Goal: Task Accomplishment & Management: Use online tool/utility

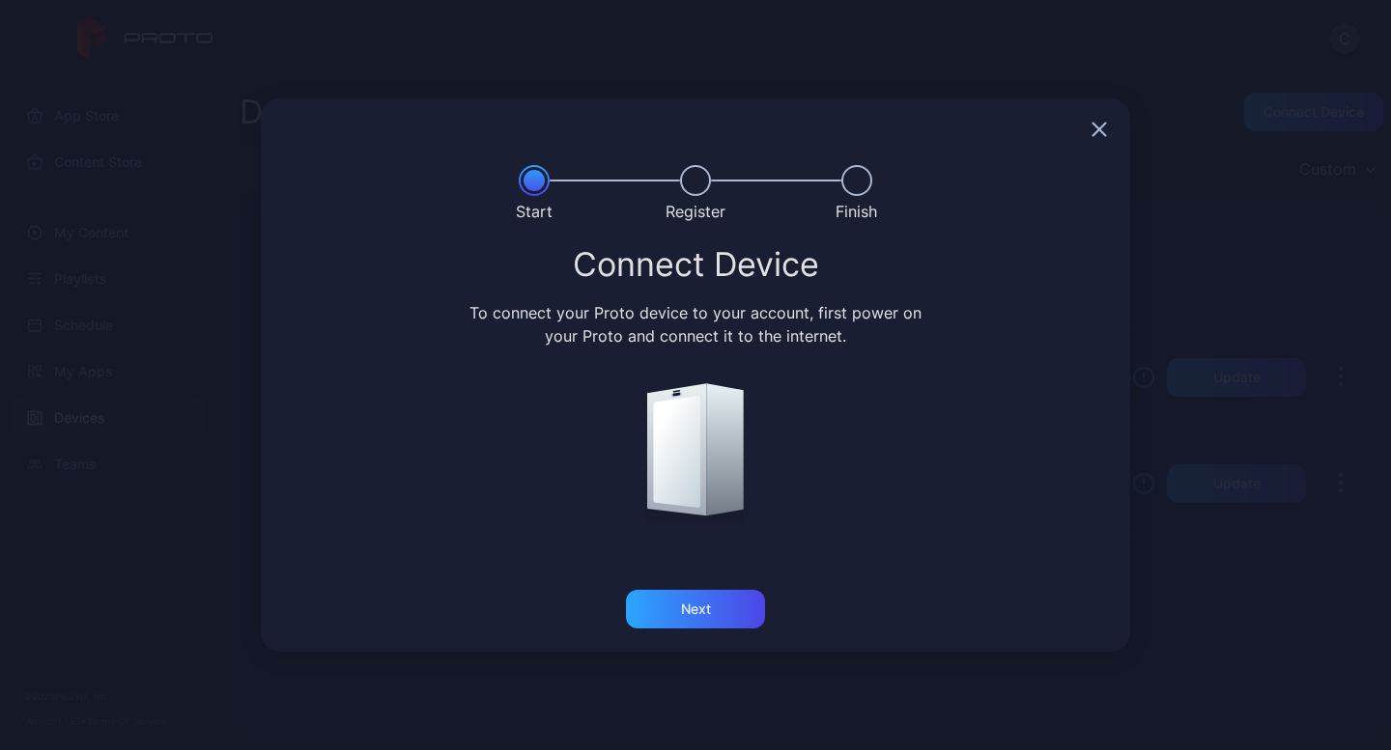
click at [760, 580] on div "Connect Device To connect your Proto device to your account, first power on you…" at bounding box center [695, 419] width 869 height 344
click at [717, 619] on div "Next" at bounding box center [695, 609] width 139 height 39
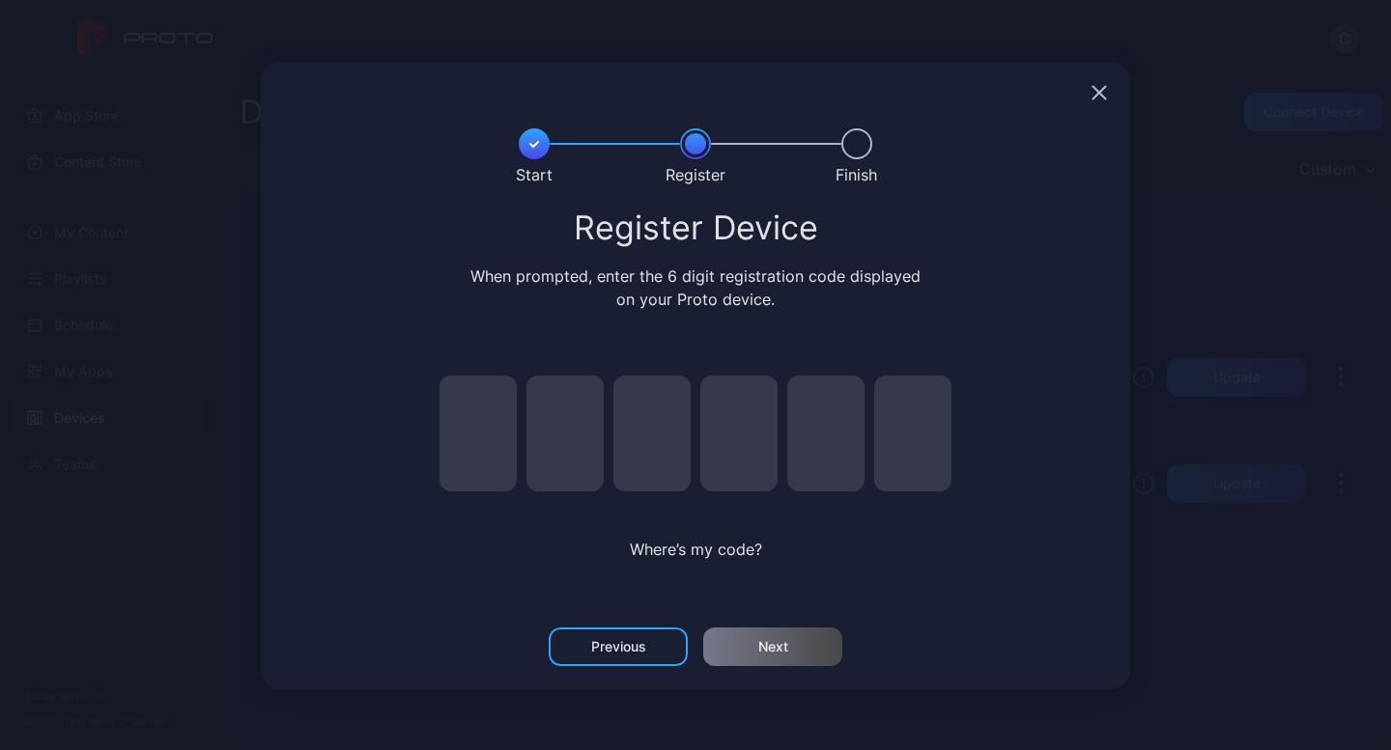
click at [482, 443] on input "pin code 1 of 6" at bounding box center [477, 434] width 77 height 116
type input "*"
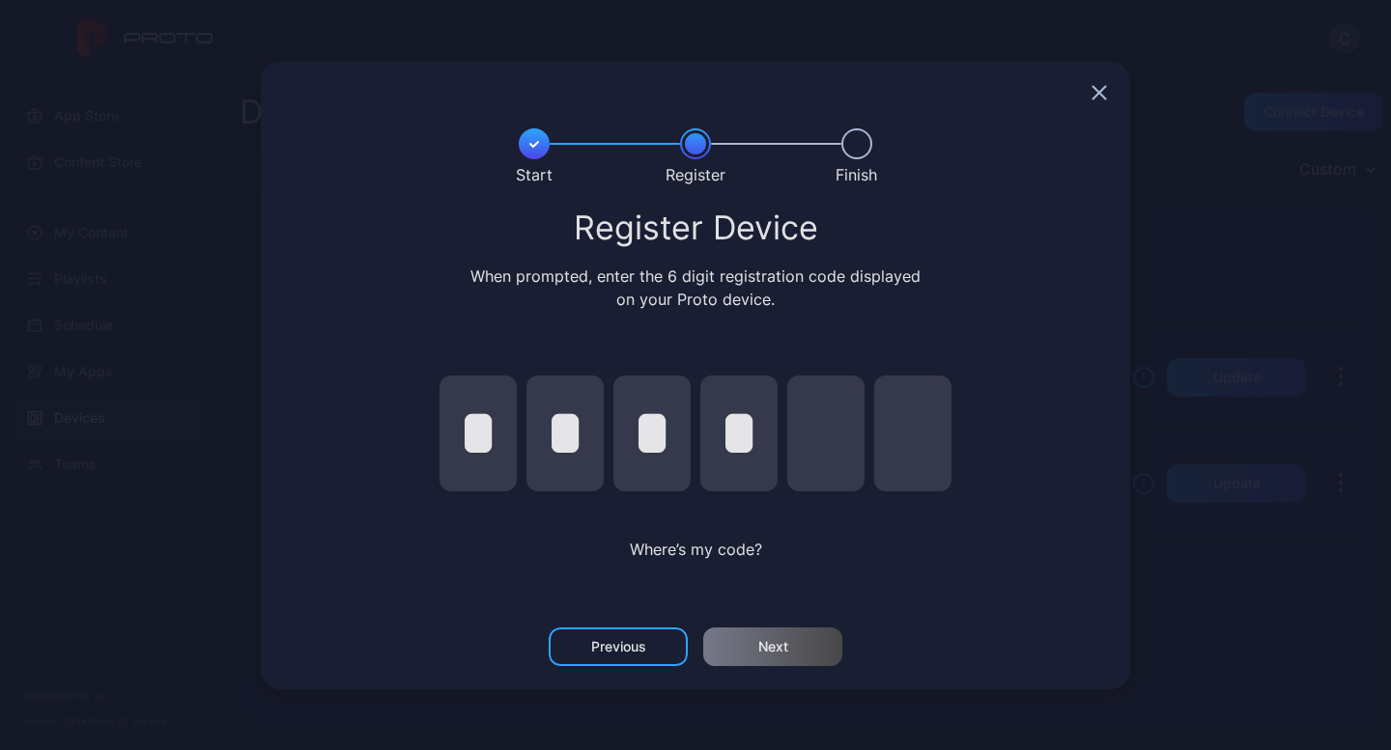
type input "*"
click at [744, 636] on div "Next" at bounding box center [772, 647] width 139 height 39
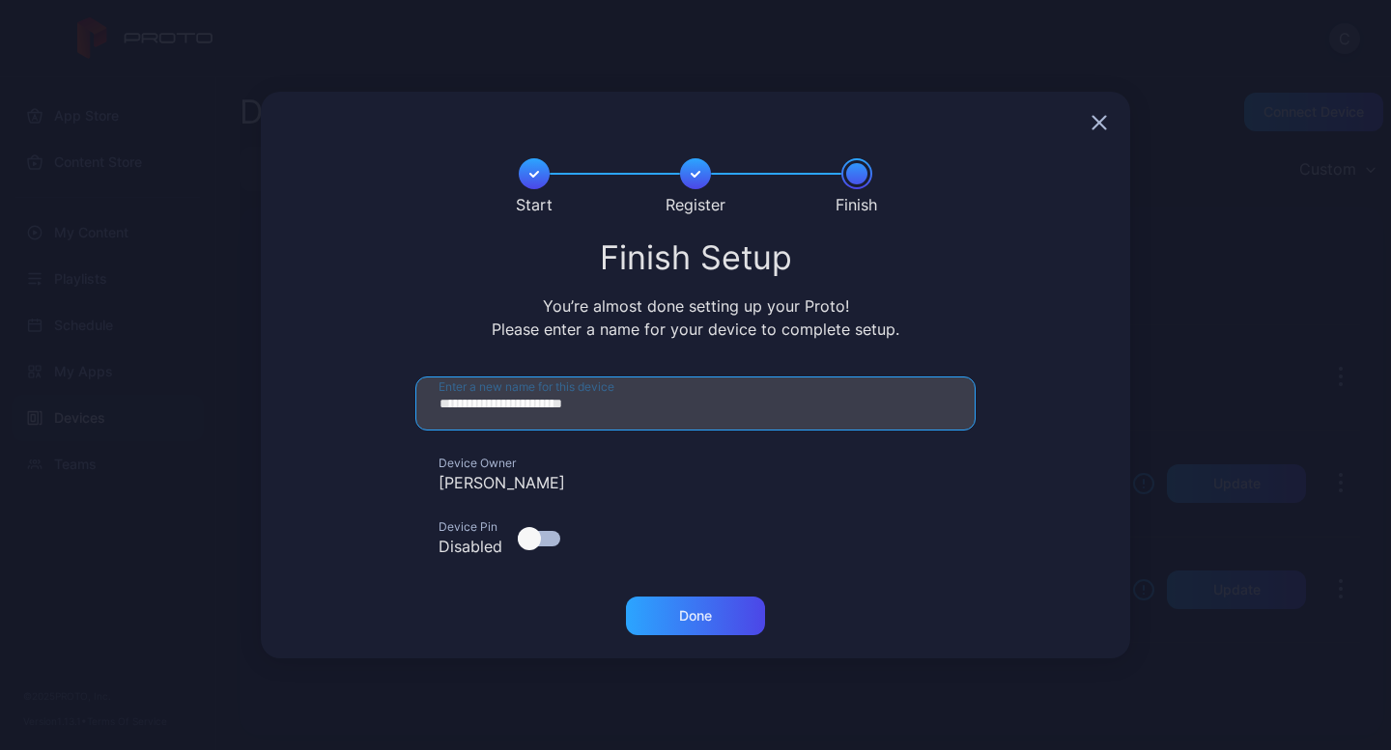
click at [604, 423] on input "**********" at bounding box center [695, 404] width 560 height 54
drag, startPoint x: 648, startPoint y: 406, endPoint x: 419, endPoint y: 399, distance: 229.0
click at [419, 399] on input "**********" at bounding box center [695, 404] width 560 height 54
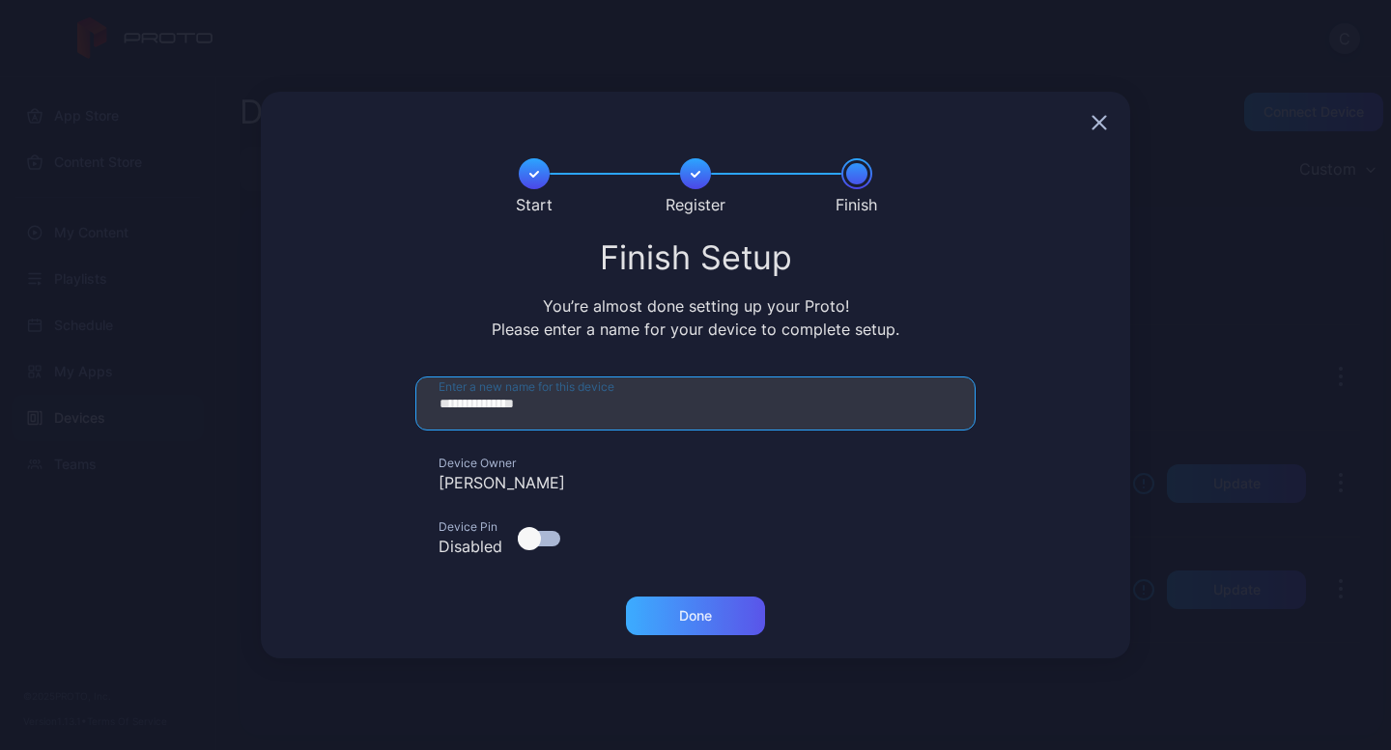
type input "**********"
click at [689, 613] on div "Done" at bounding box center [695, 615] width 33 height 15
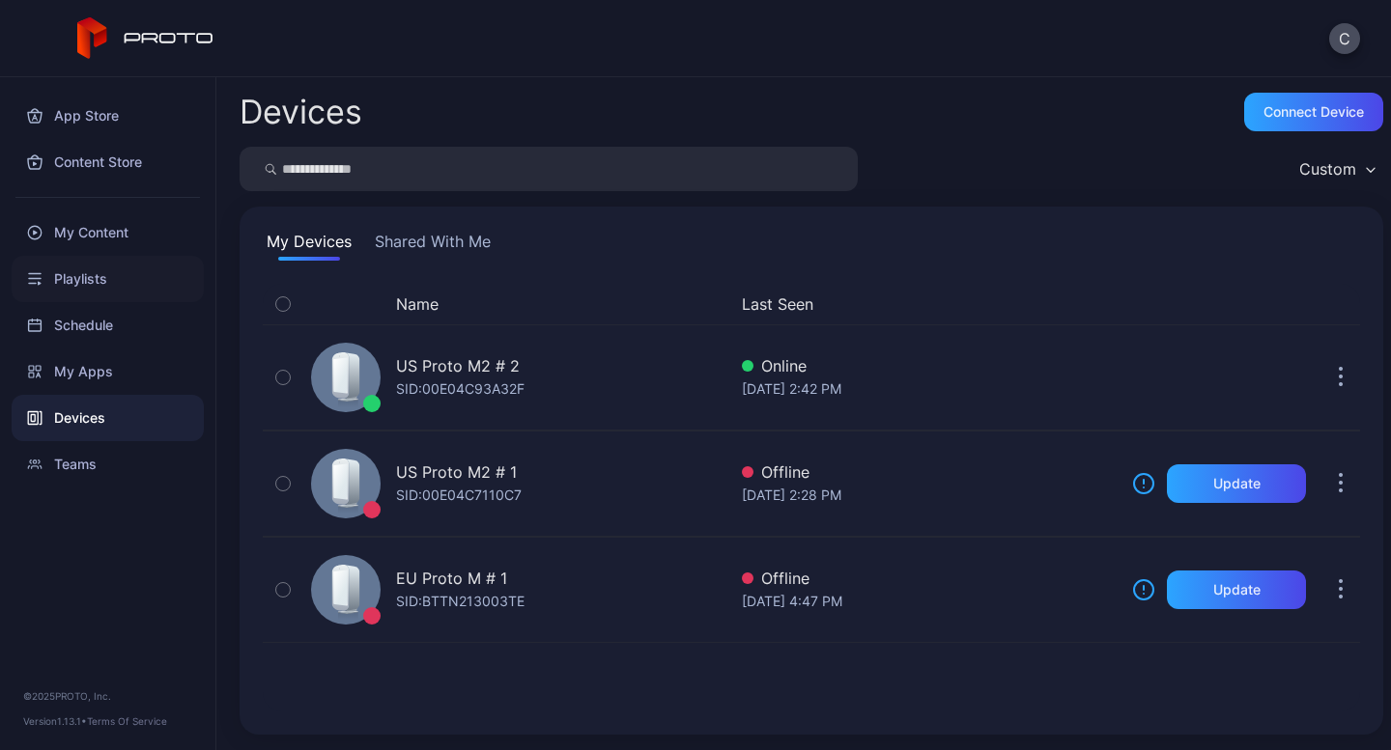
click at [80, 275] on div "Playlists" at bounding box center [108, 279] width 192 height 46
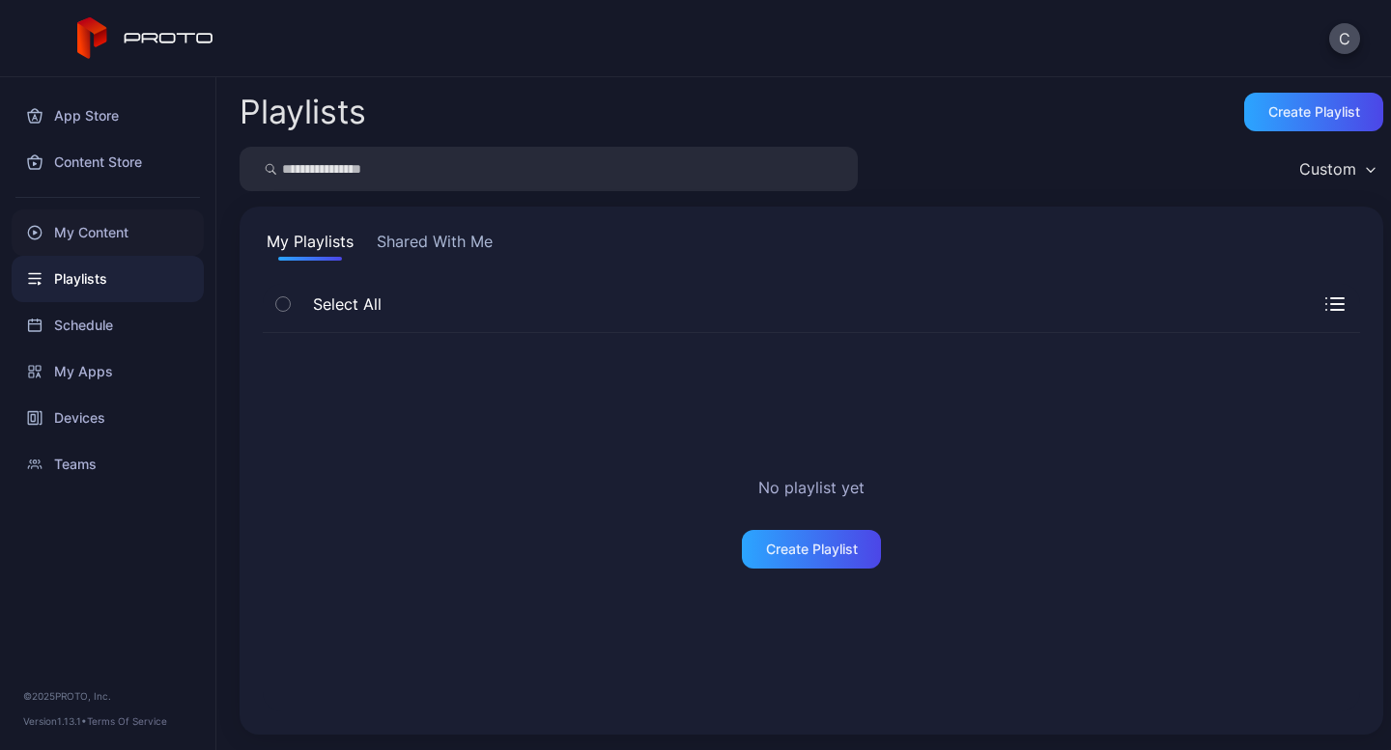
click at [99, 236] on div "My Content" at bounding box center [108, 233] width 192 height 46
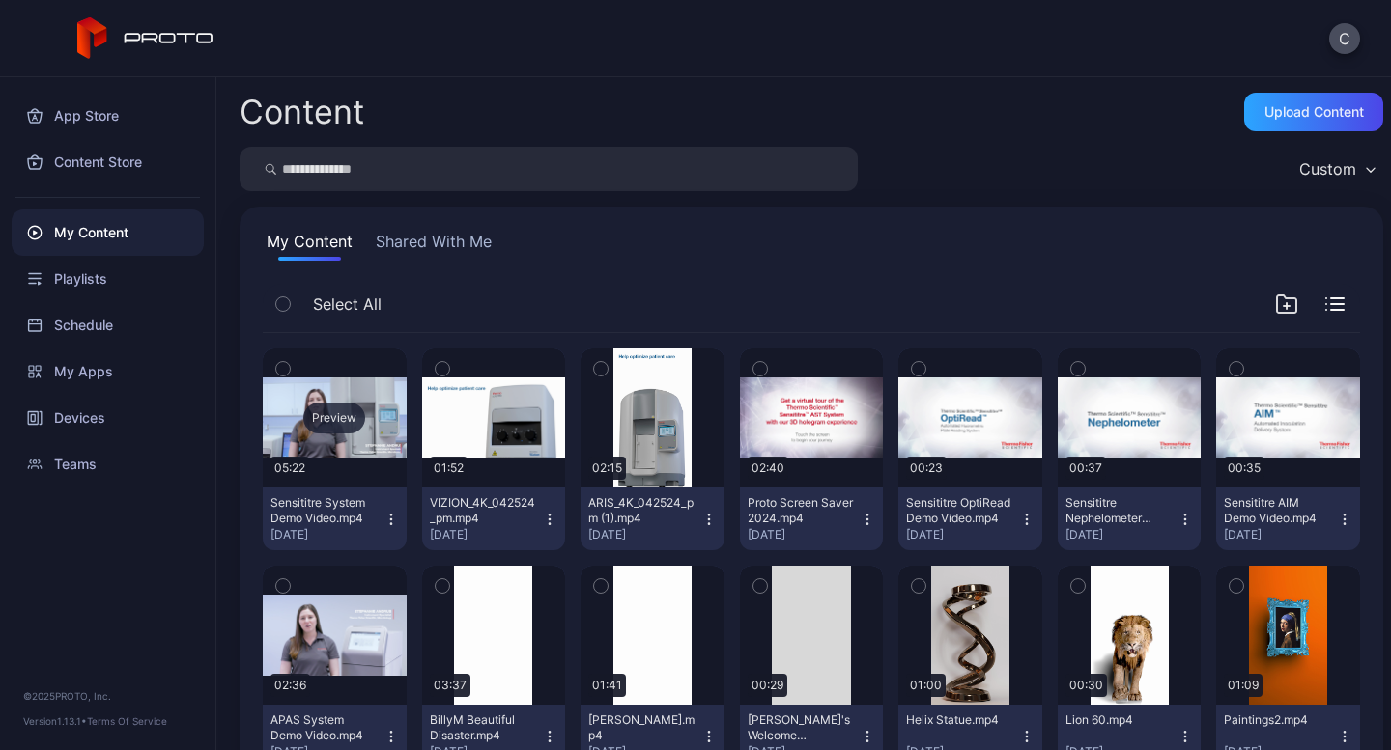
click at [337, 476] on div "Preview" at bounding box center [335, 418] width 144 height 139
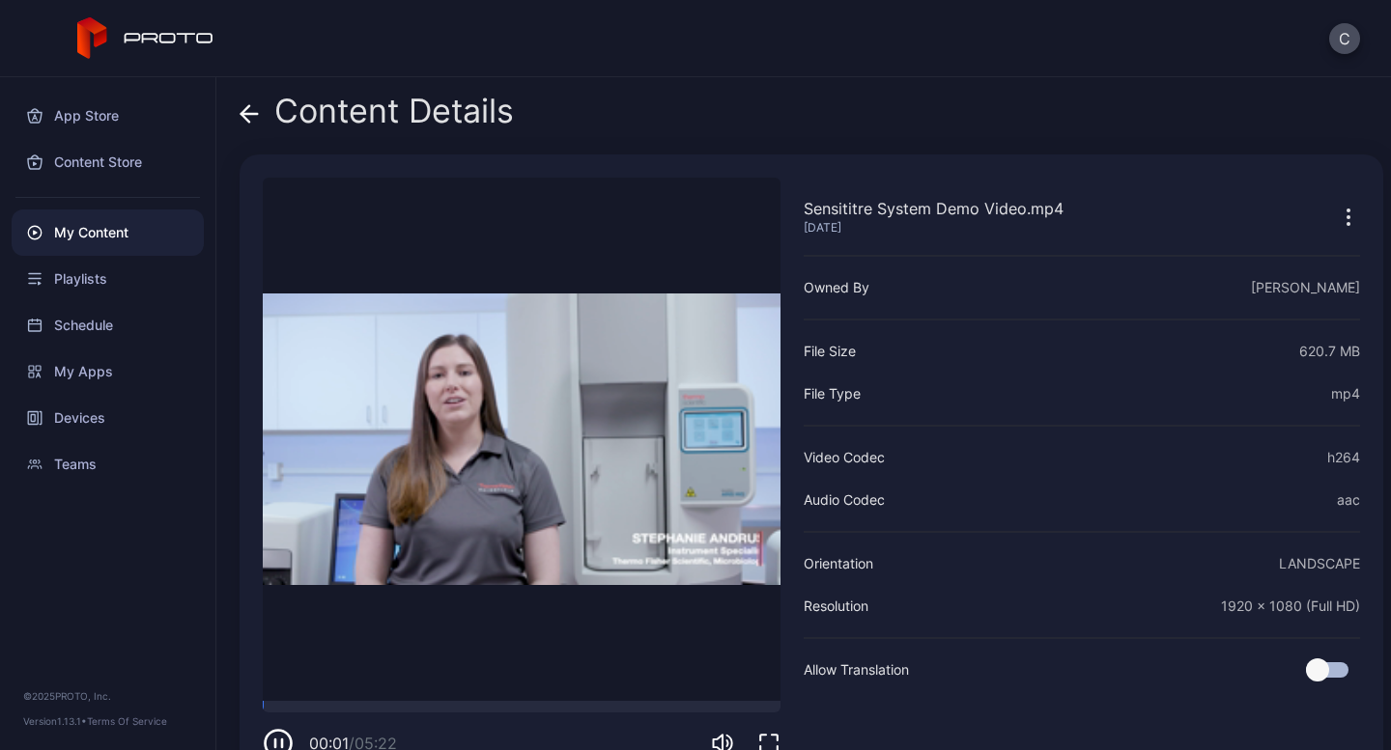
click at [109, 233] on div "My Content" at bounding box center [108, 233] width 192 height 46
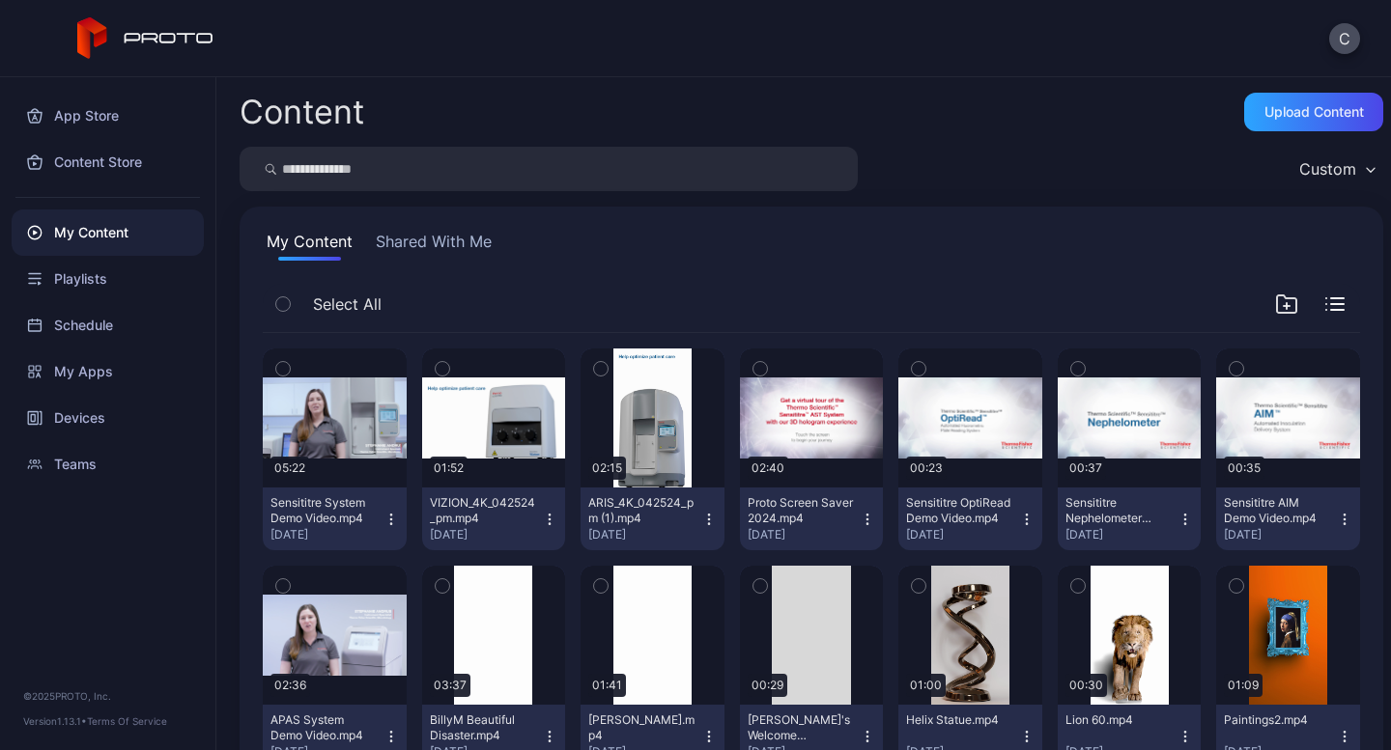
click at [290, 369] on div "button" at bounding box center [282, 368] width 15 height 15
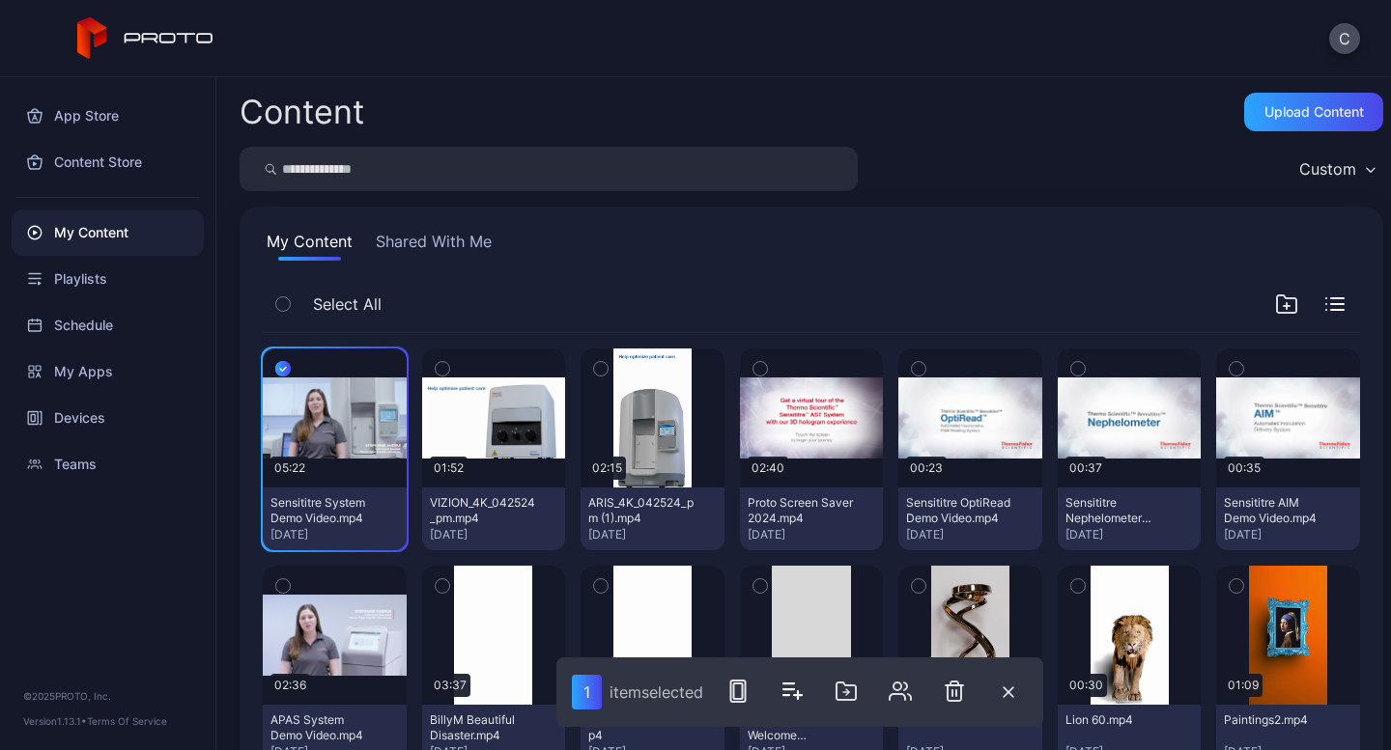
click at [440, 366] on icon "button" at bounding box center [443, 368] width 14 height 21
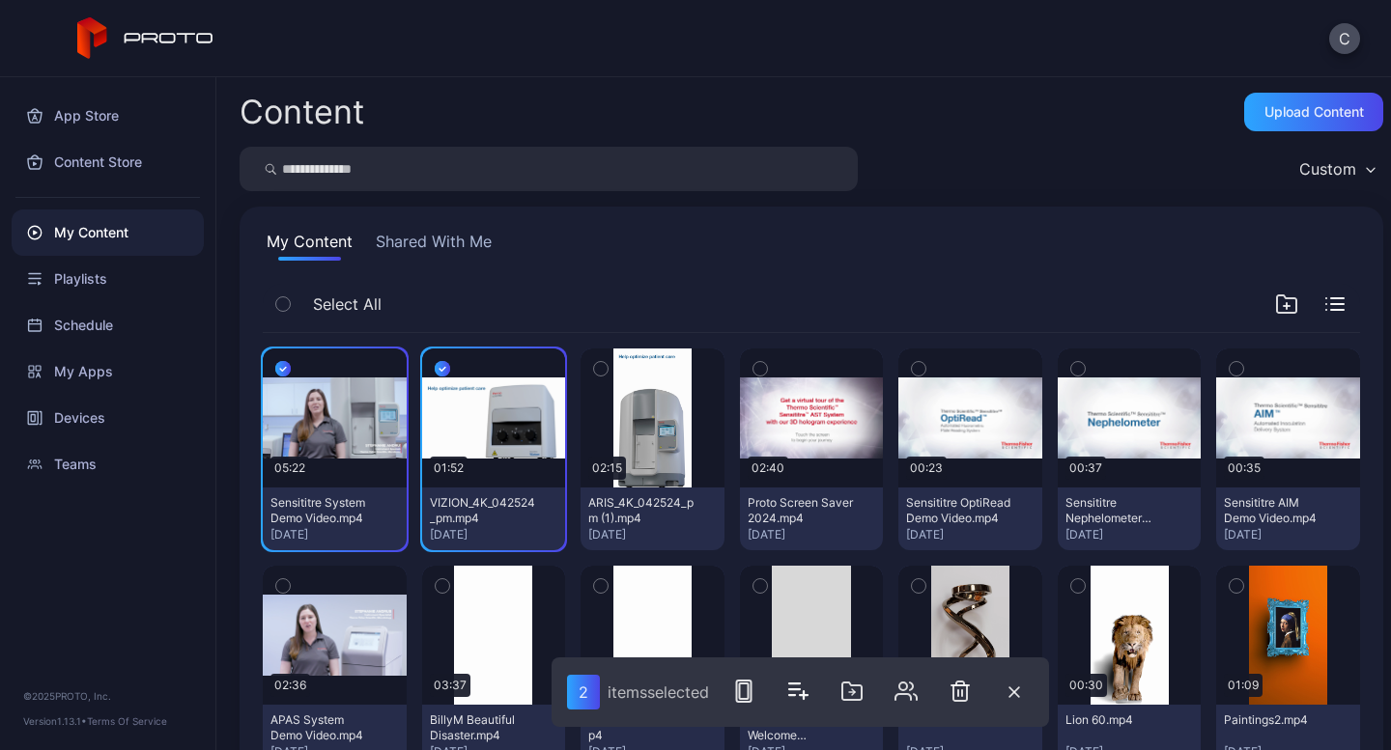
click at [599, 370] on icon "button" at bounding box center [601, 369] width 5 height 3
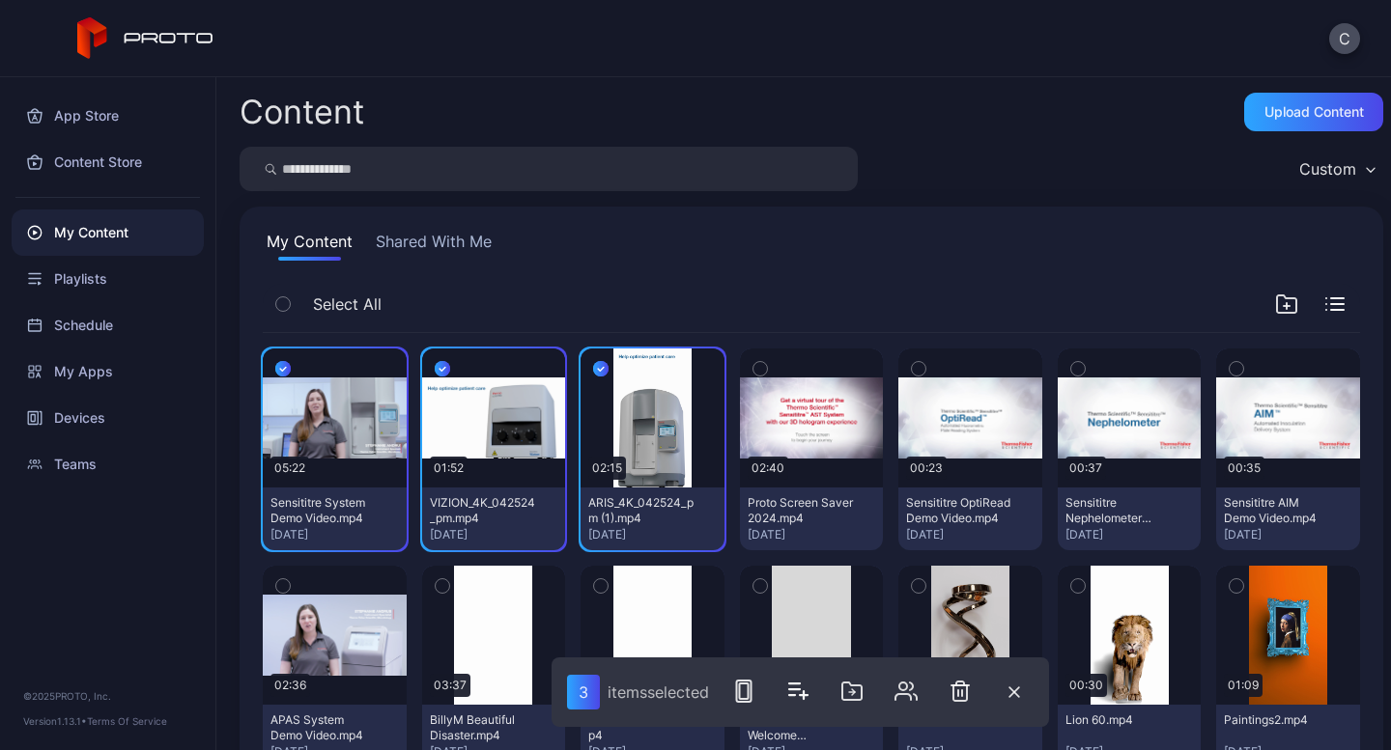
click at [753, 369] on icon "button" at bounding box center [760, 368] width 14 height 21
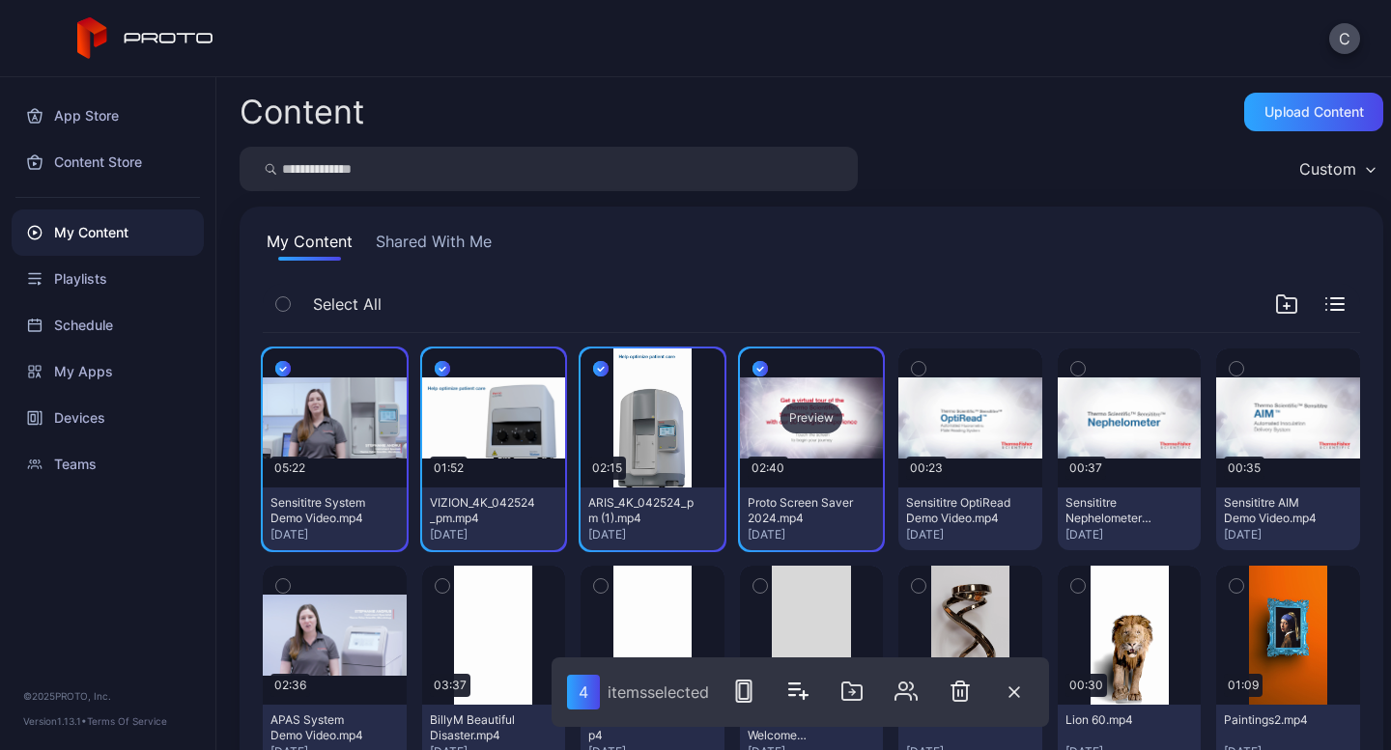
scroll to position [97, 0]
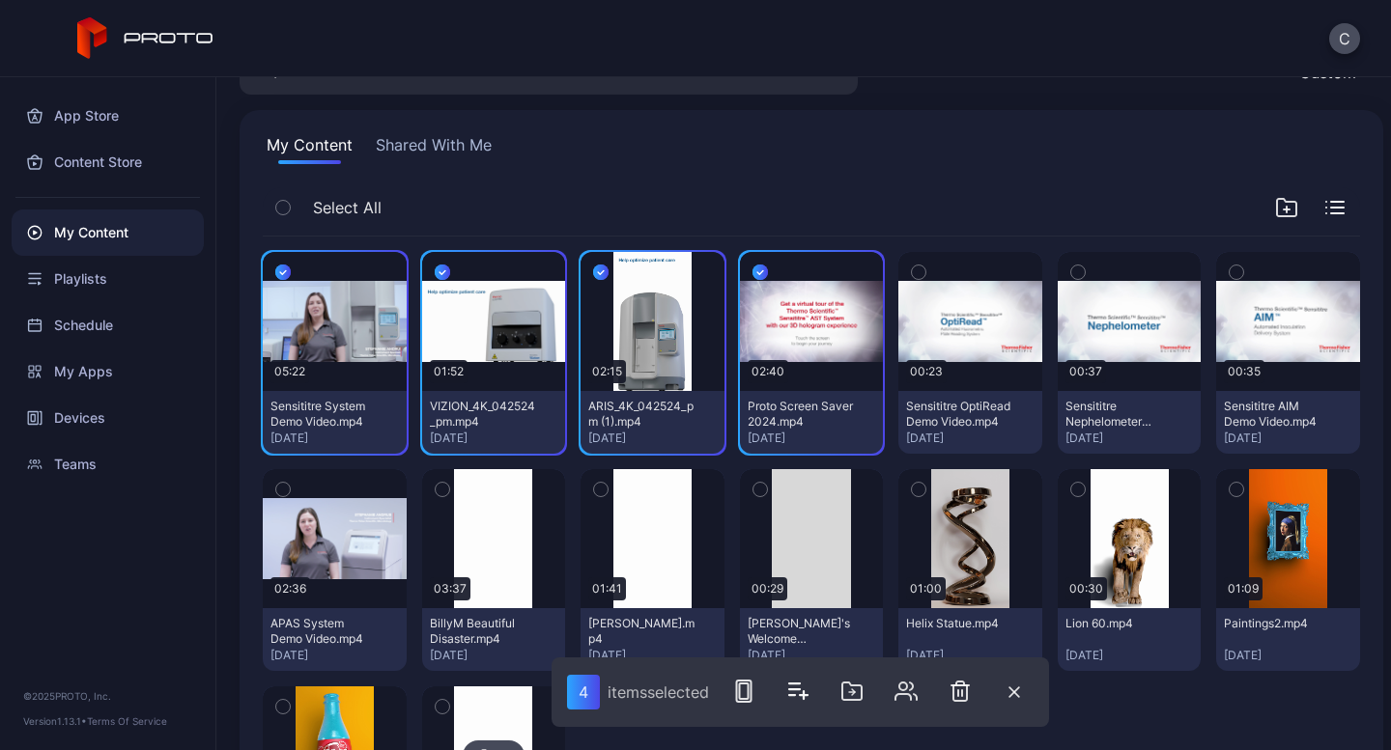
click at [917, 271] on icon "button" at bounding box center [919, 272] width 5 height 3
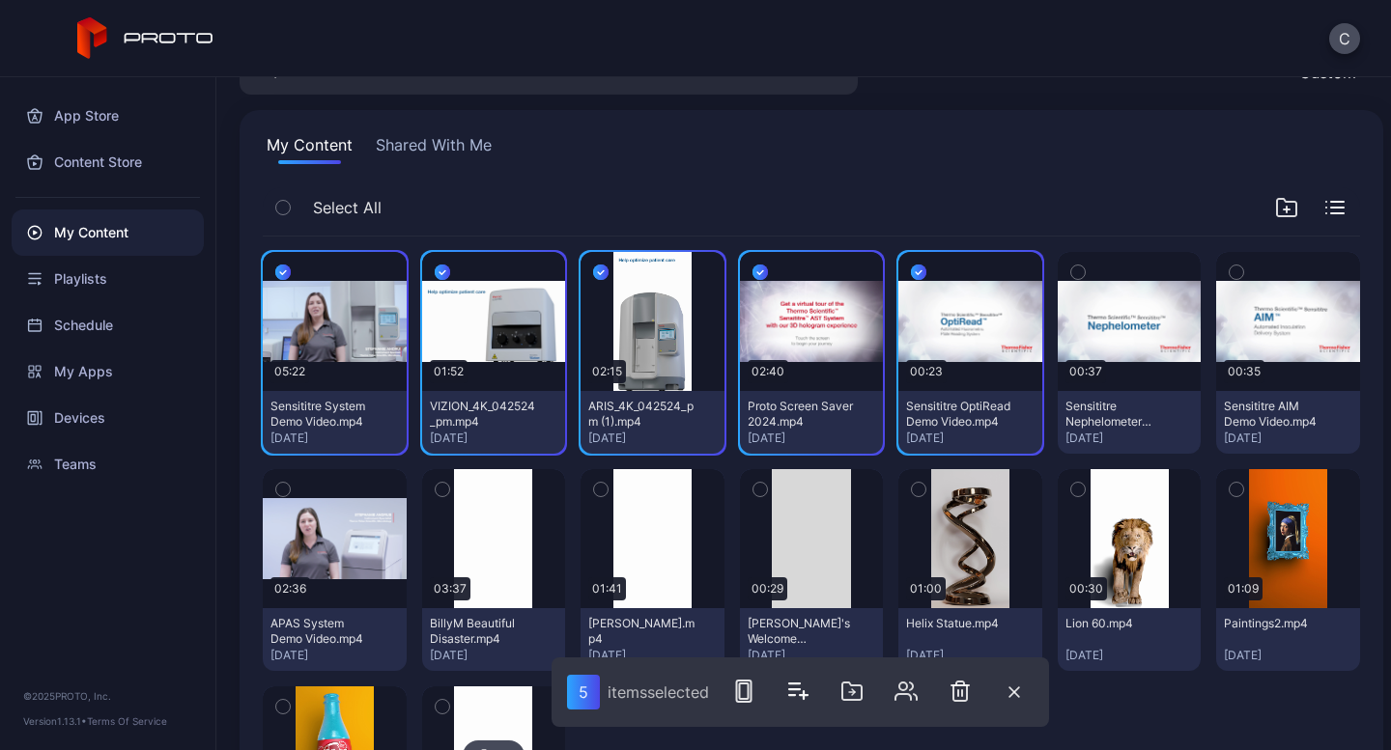
click at [282, 206] on icon "button" at bounding box center [283, 207] width 14 height 21
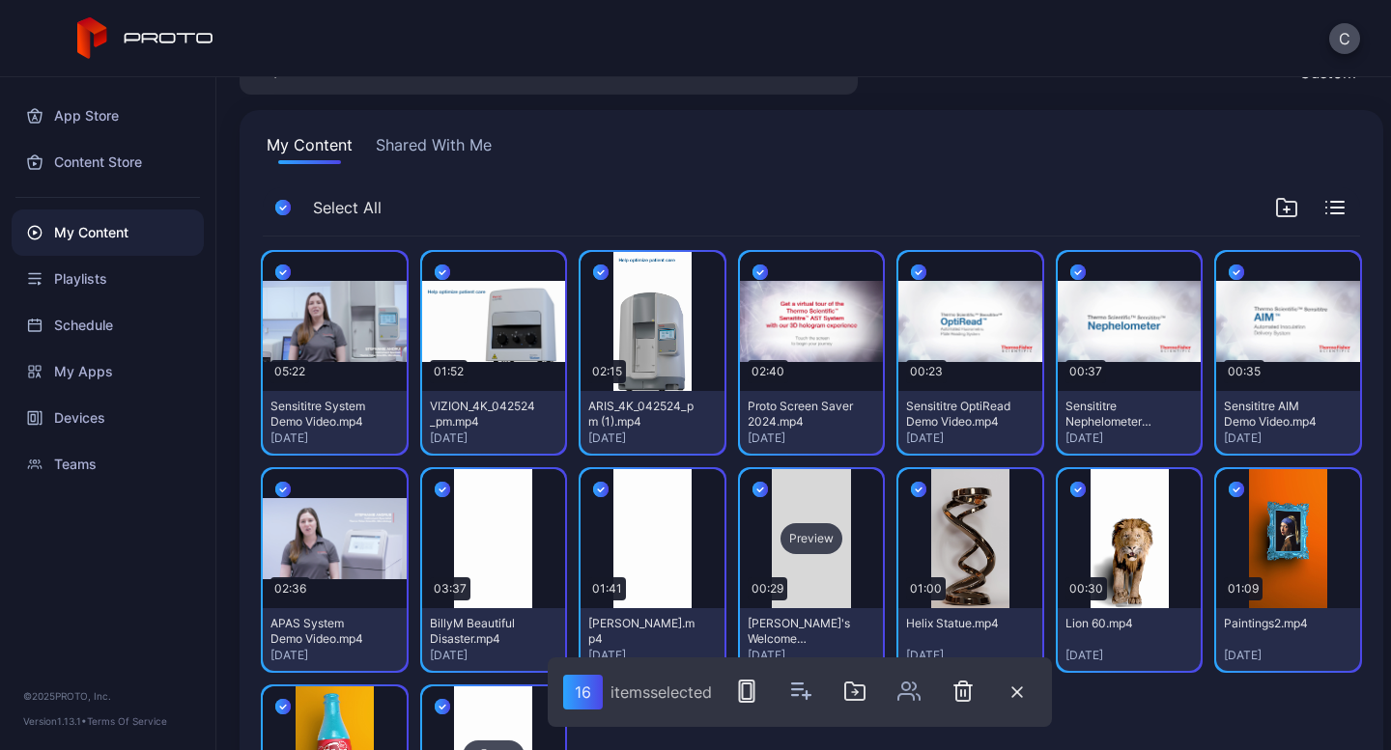
scroll to position [289, 0]
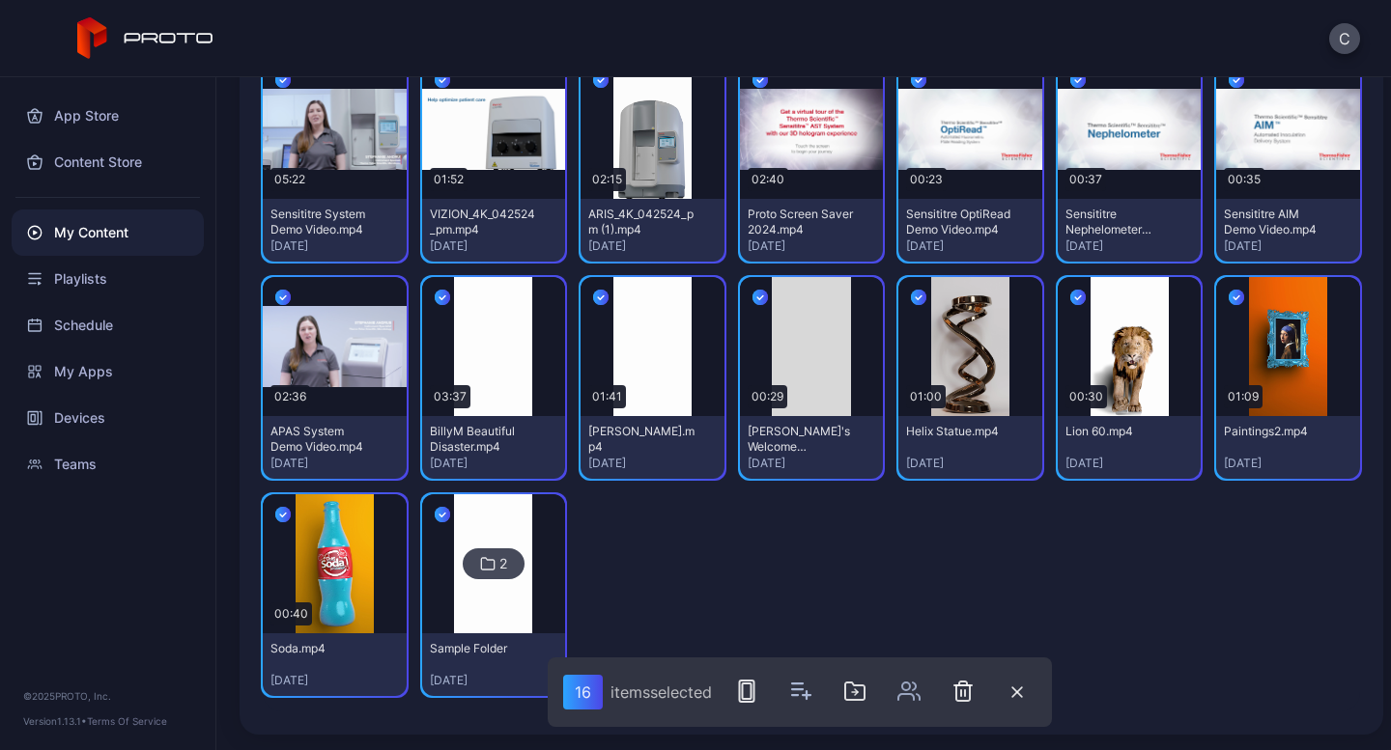
click at [757, 297] on icon "button" at bounding box center [760, 299] width 6 height 4
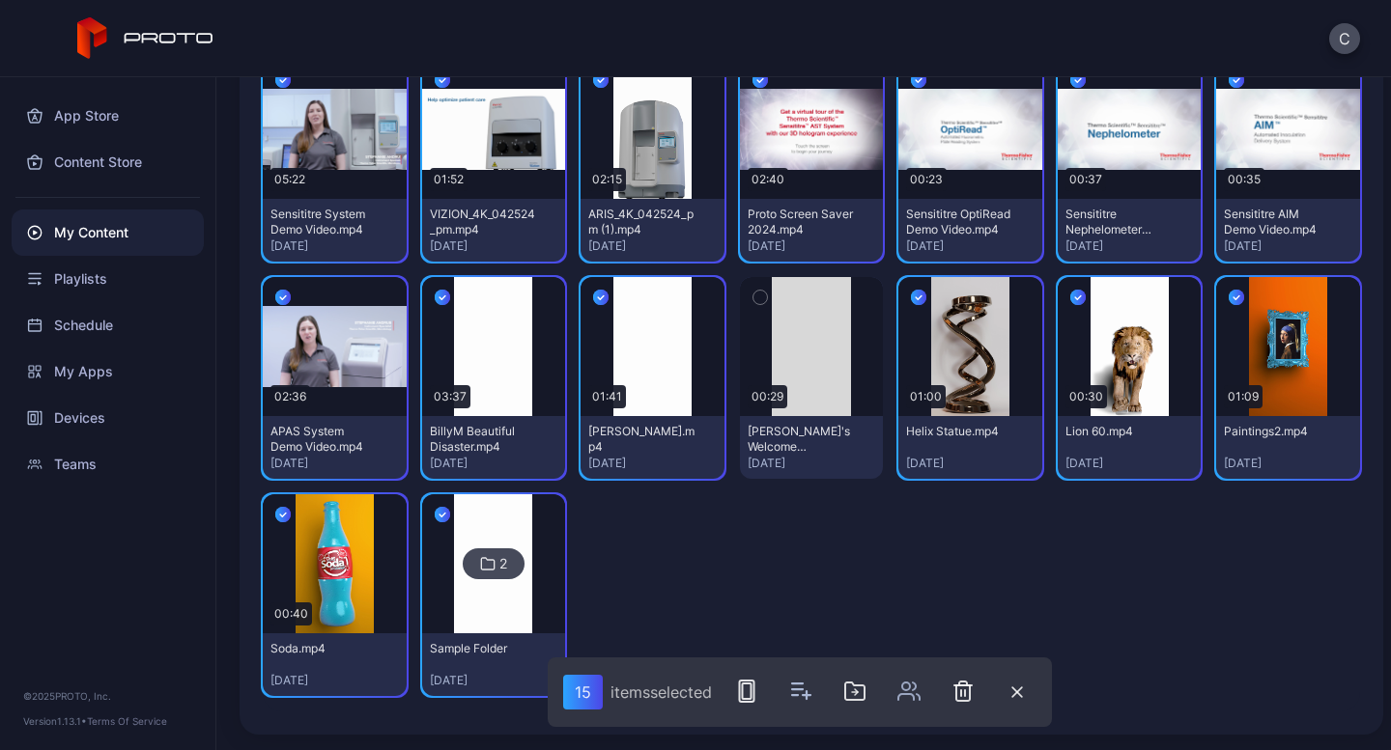
click at [597, 293] on icon "button" at bounding box center [600, 297] width 15 height 21
click at [435, 298] on icon "button" at bounding box center [442, 297] width 15 height 21
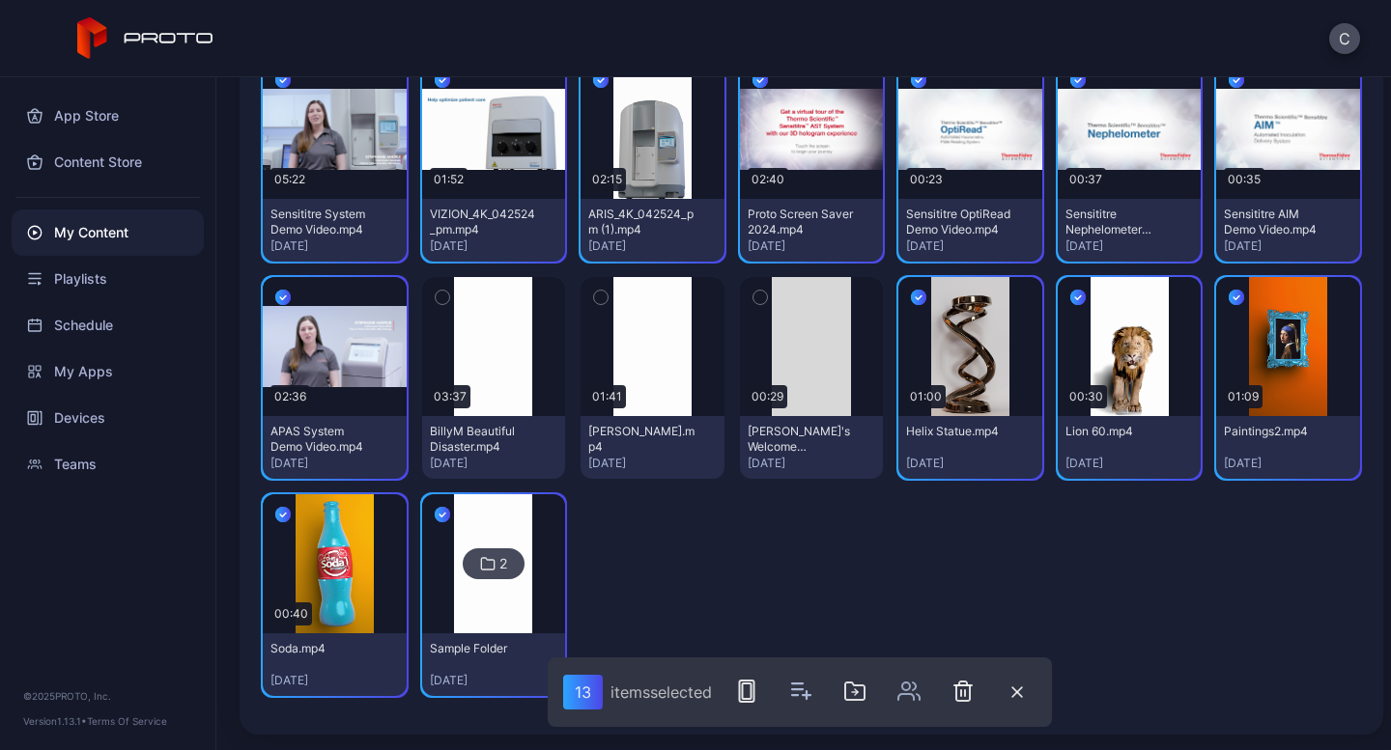
click at [911, 294] on icon "button" at bounding box center [918, 297] width 15 height 21
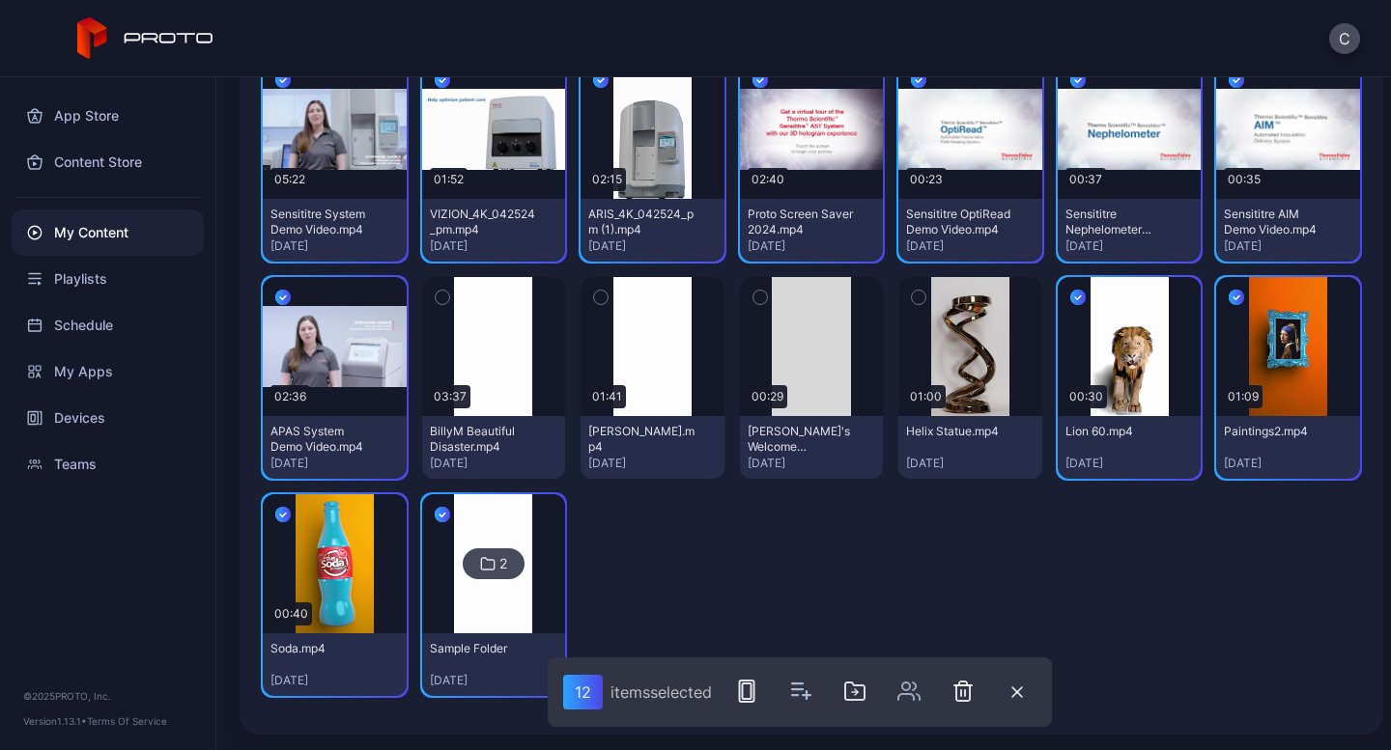
click at [1070, 297] on icon "button" at bounding box center [1077, 297] width 15 height 21
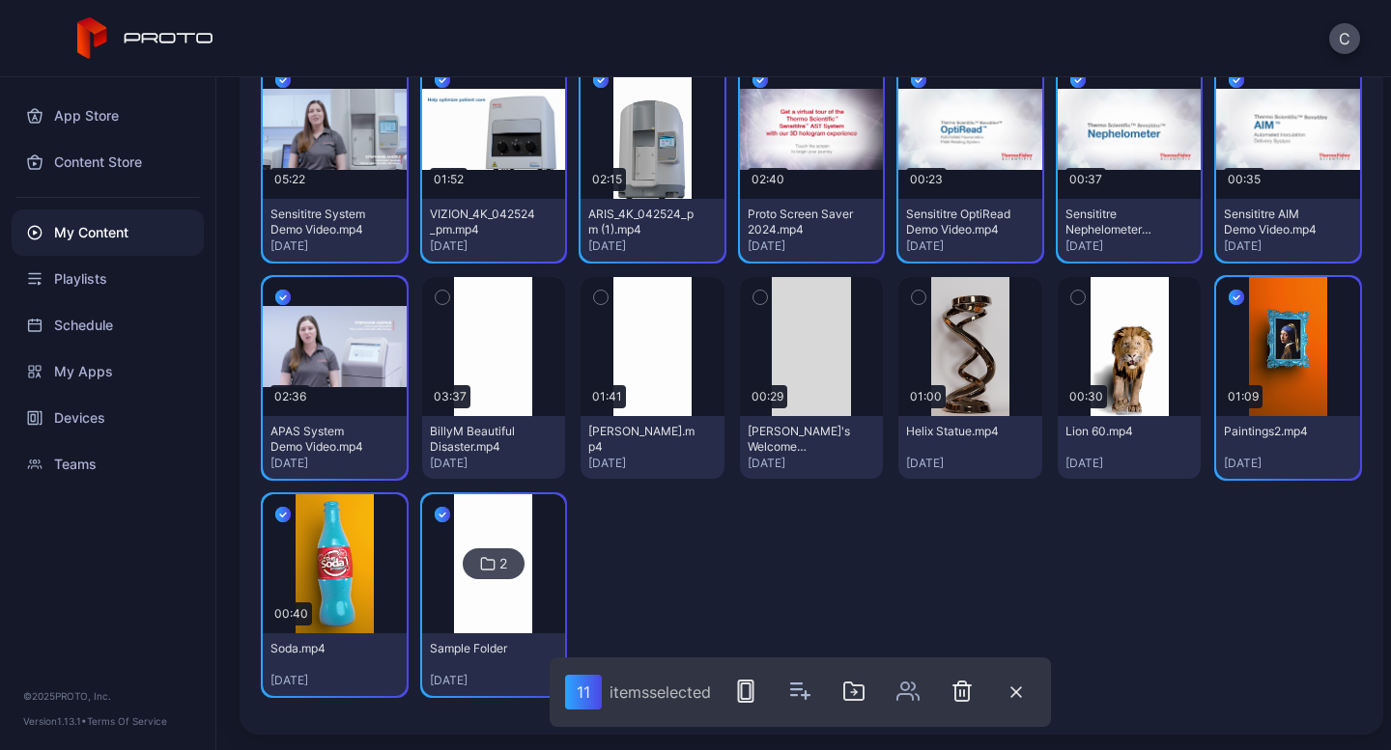
click at [1216, 281] on button "button" at bounding box center [1236, 297] width 41 height 41
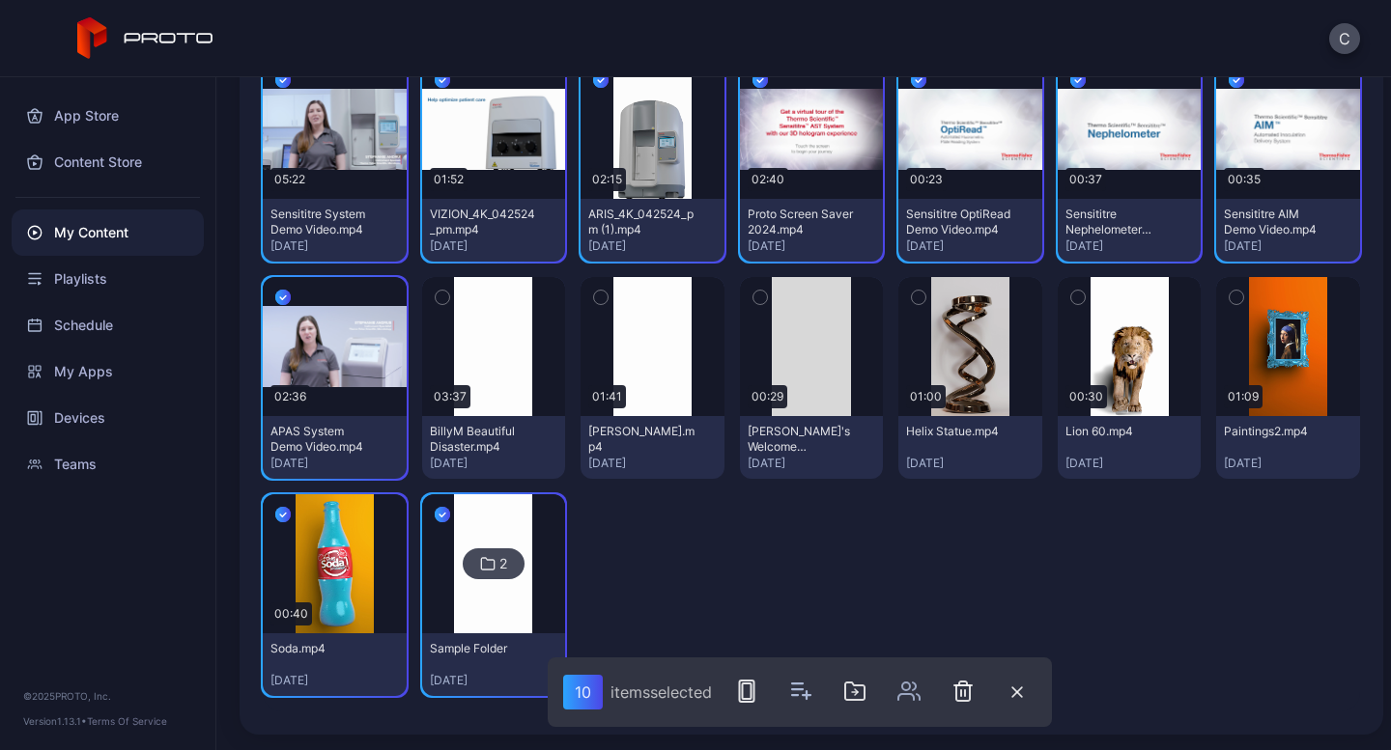
click at [283, 511] on icon "button" at bounding box center [282, 514] width 15 height 21
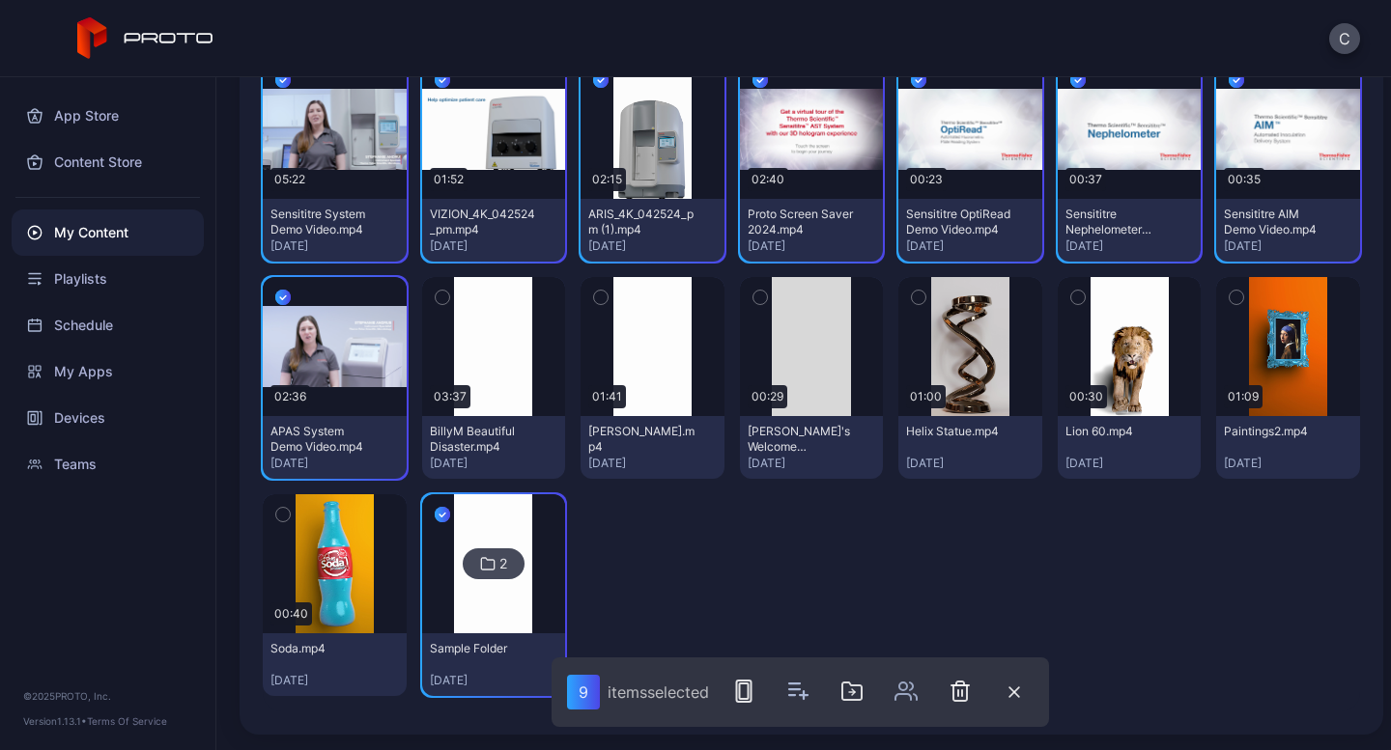
click at [438, 515] on icon "button" at bounding box center [442, 514] width 15 height 21
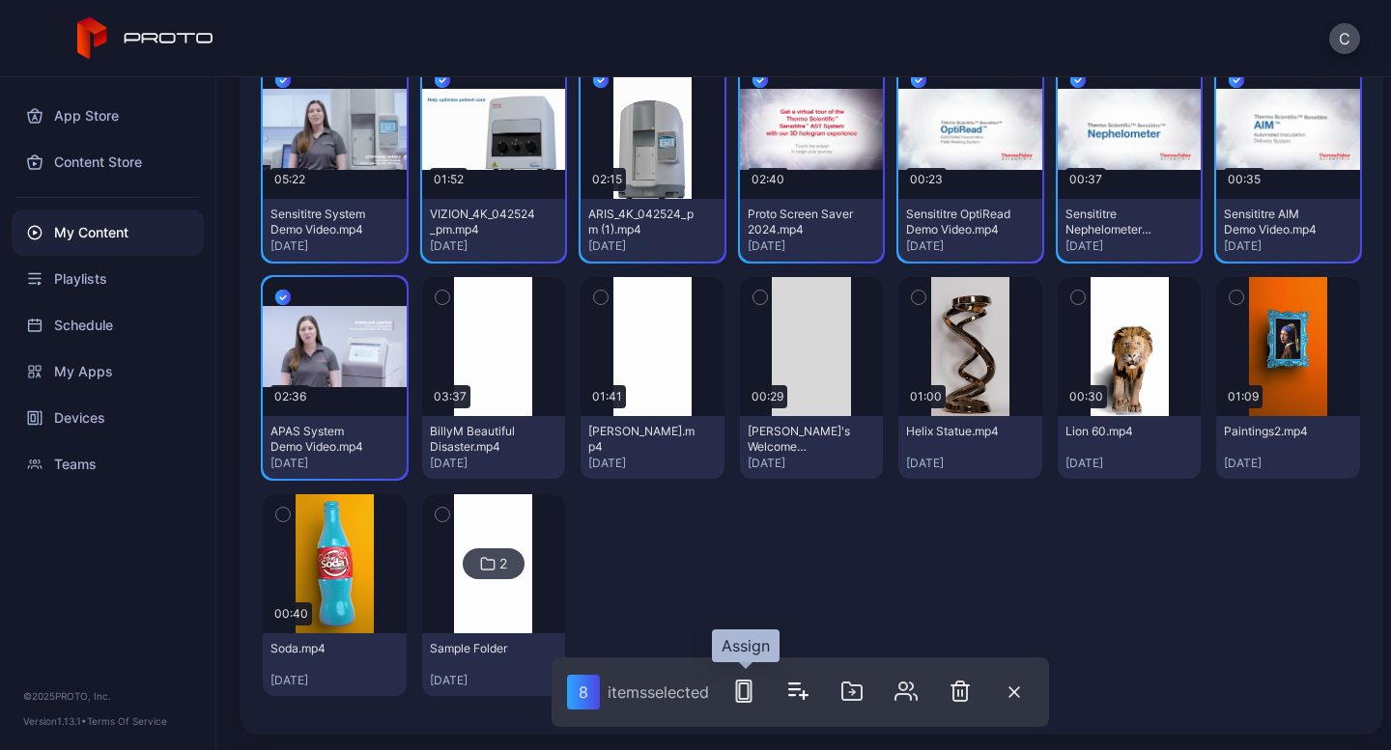
click at [755, 692] on icon "button" at bounding box center [743, 691] width 23 height 23
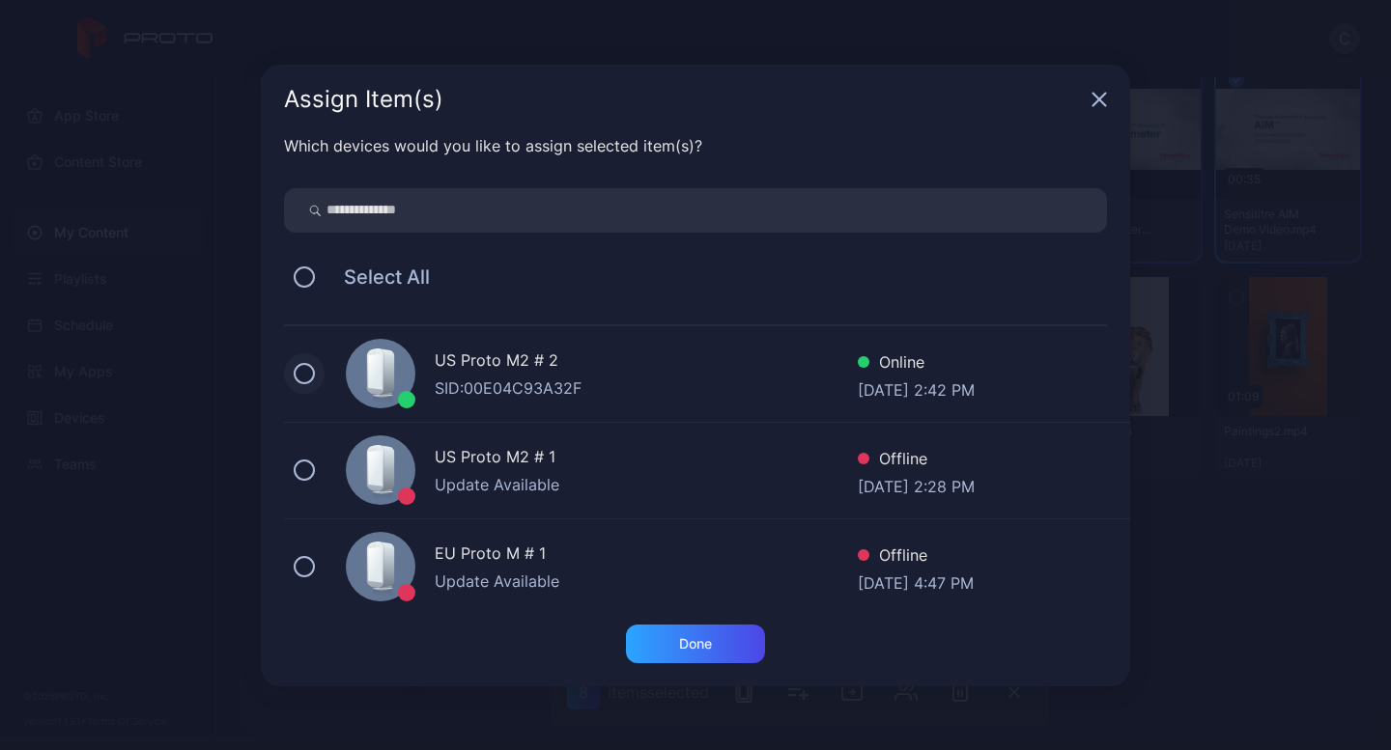
click at [310, 369] on button at bounding box center [304, 373] width 21 height 21
click at [310, 467] on button at bounding box center [304, 470] width 21 height 21
click at [300, 560] on button at bounding box center [304, 566] width 21 height 21
click at [684, 644] on div "Done" at bounding box center [695, 643] width 33 height 15
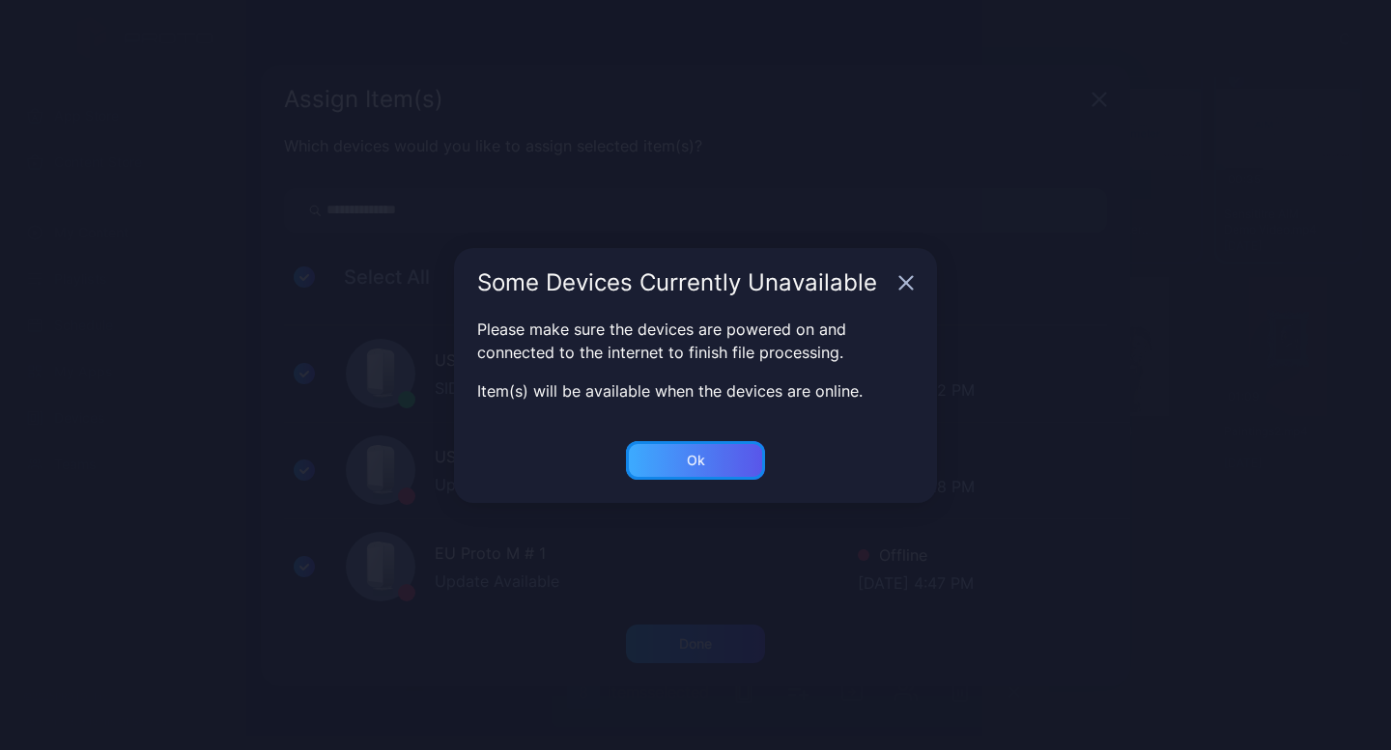
click at [688, 466] on div "Ok" at bounding box center [696, 460] width 18 height 15
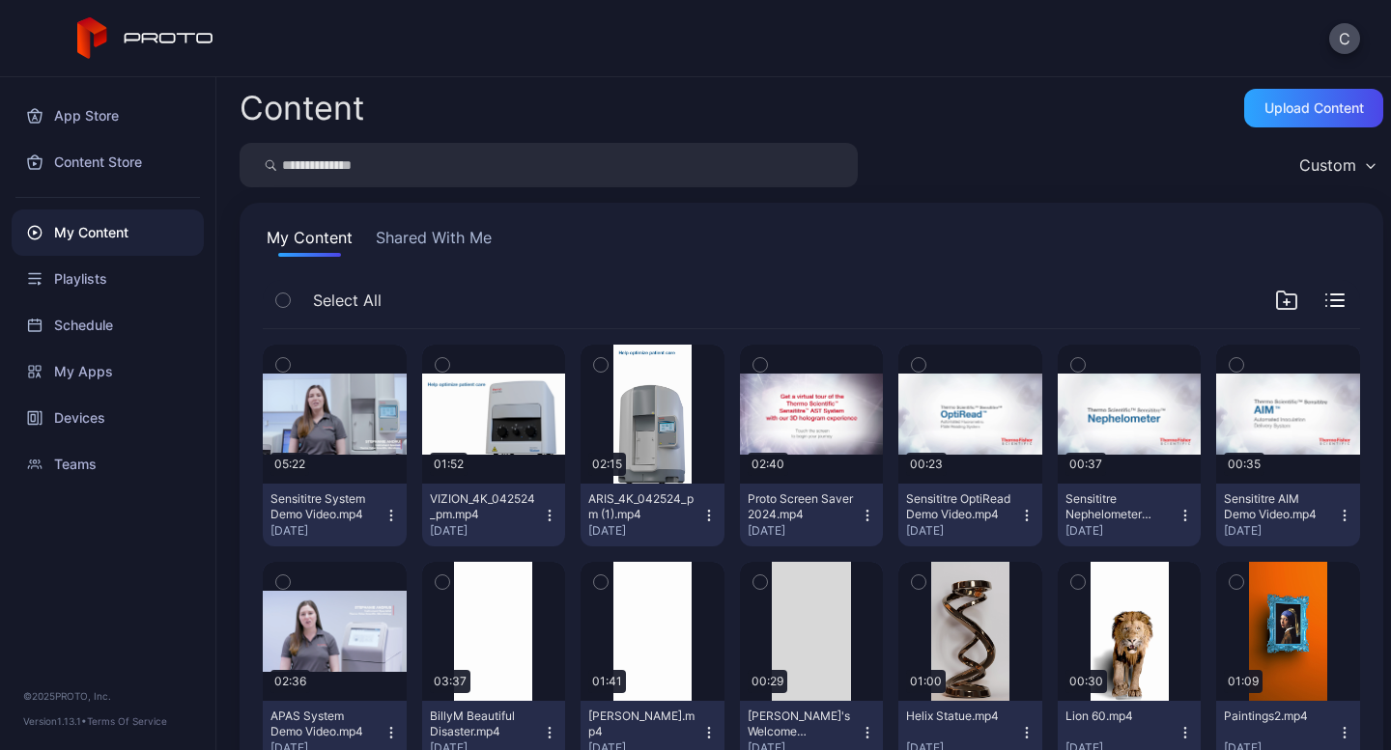
scroll to position [0, 0]
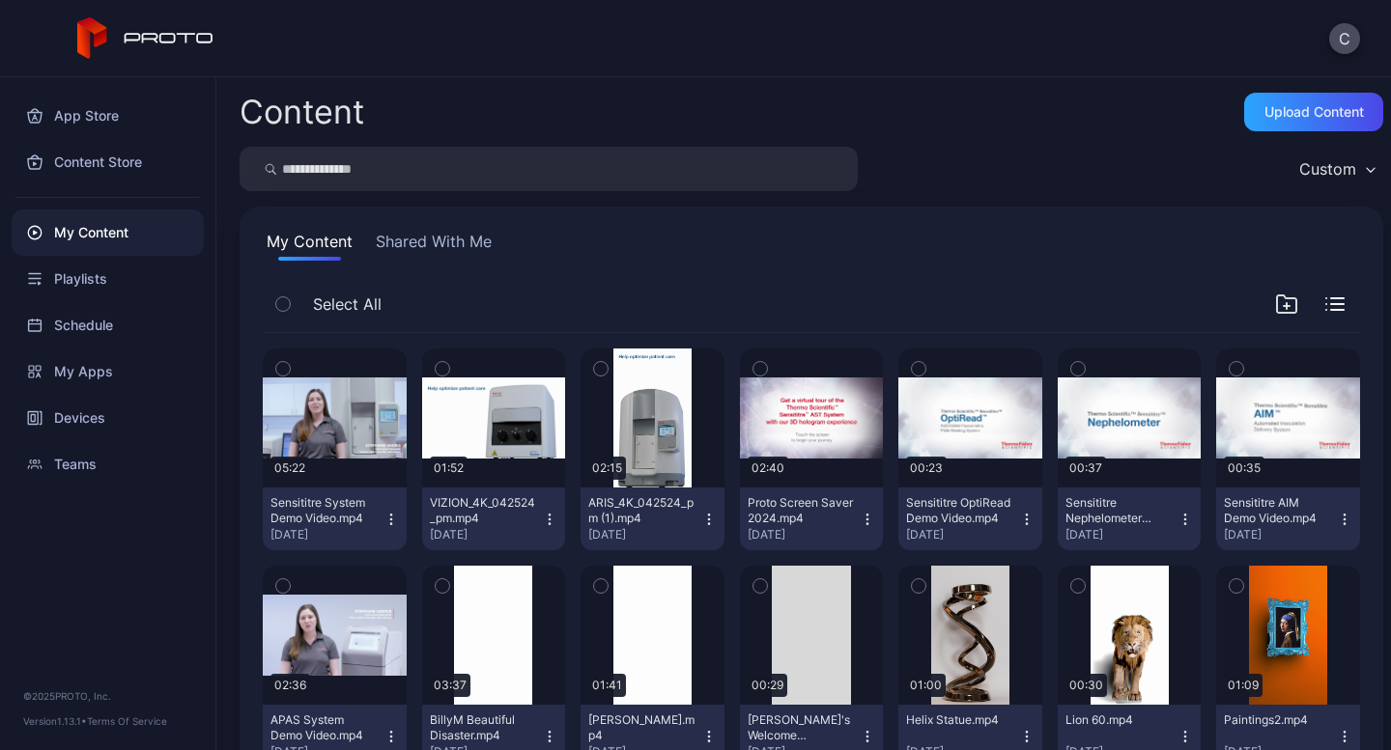
click at [285, 304] on icon "button" at bounding box center [282, 304] width 5 height 3
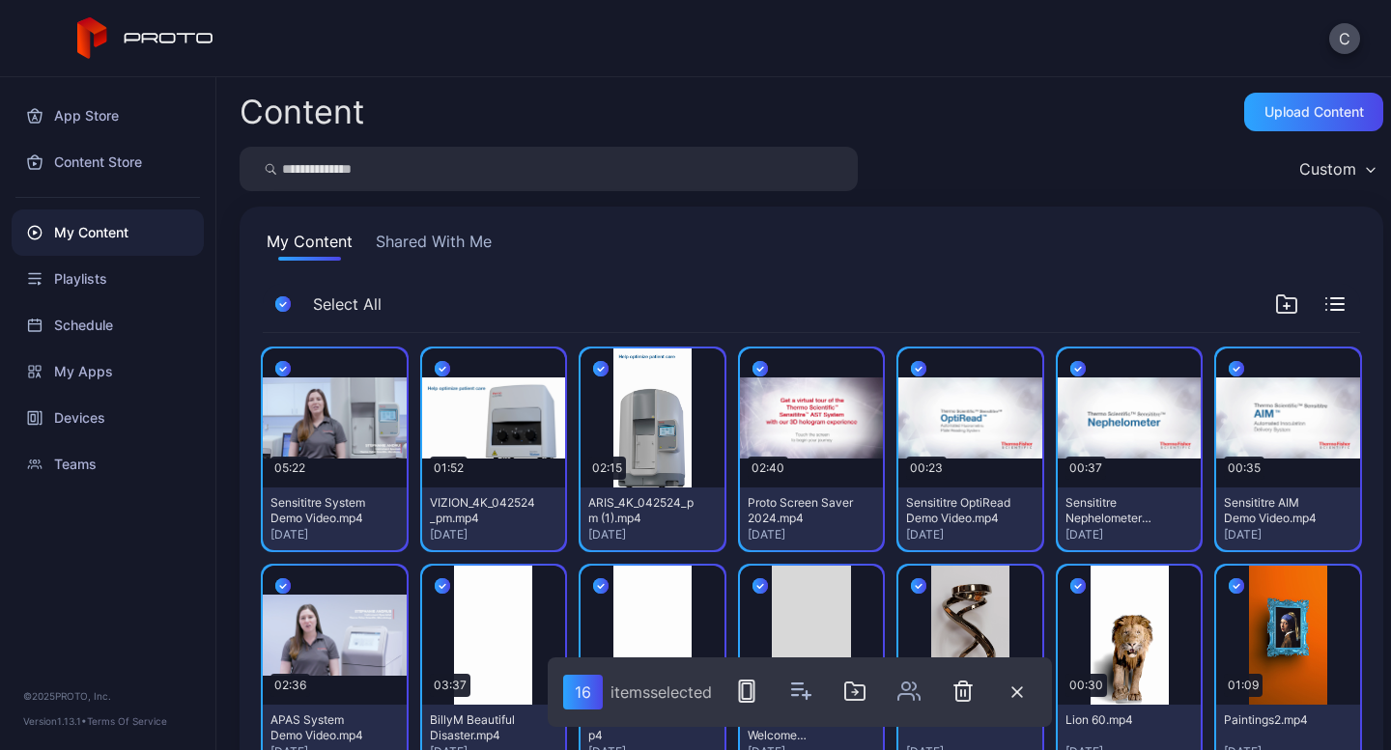
scroll to position [289, 0]
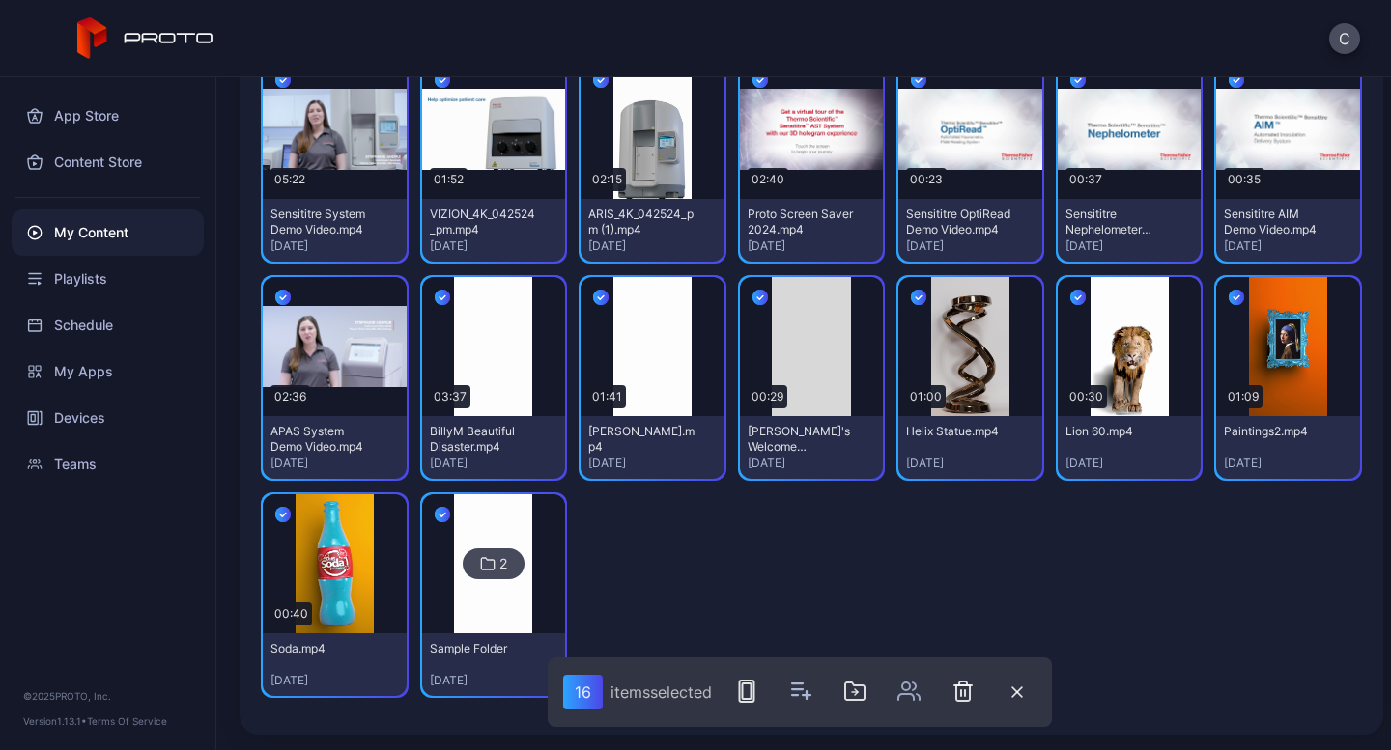
click at [442, 300] on icon "button" at bounding box center [442, 297] width 15 height 21
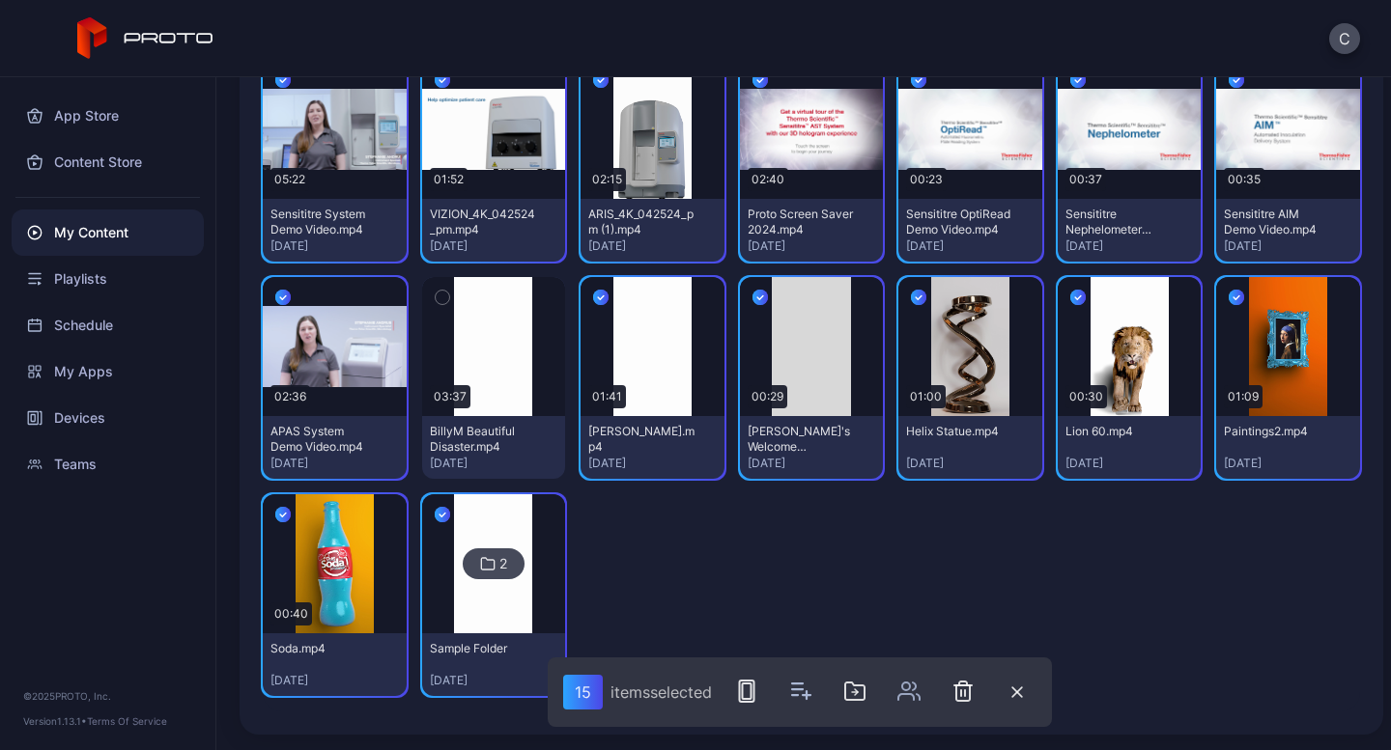
click at [600, 299] on icon "button" at bounding box center [600, 297] width 15 height 21
click at [752, 302] on icon "button" at bounding box center [759, 297] width 15 height 21
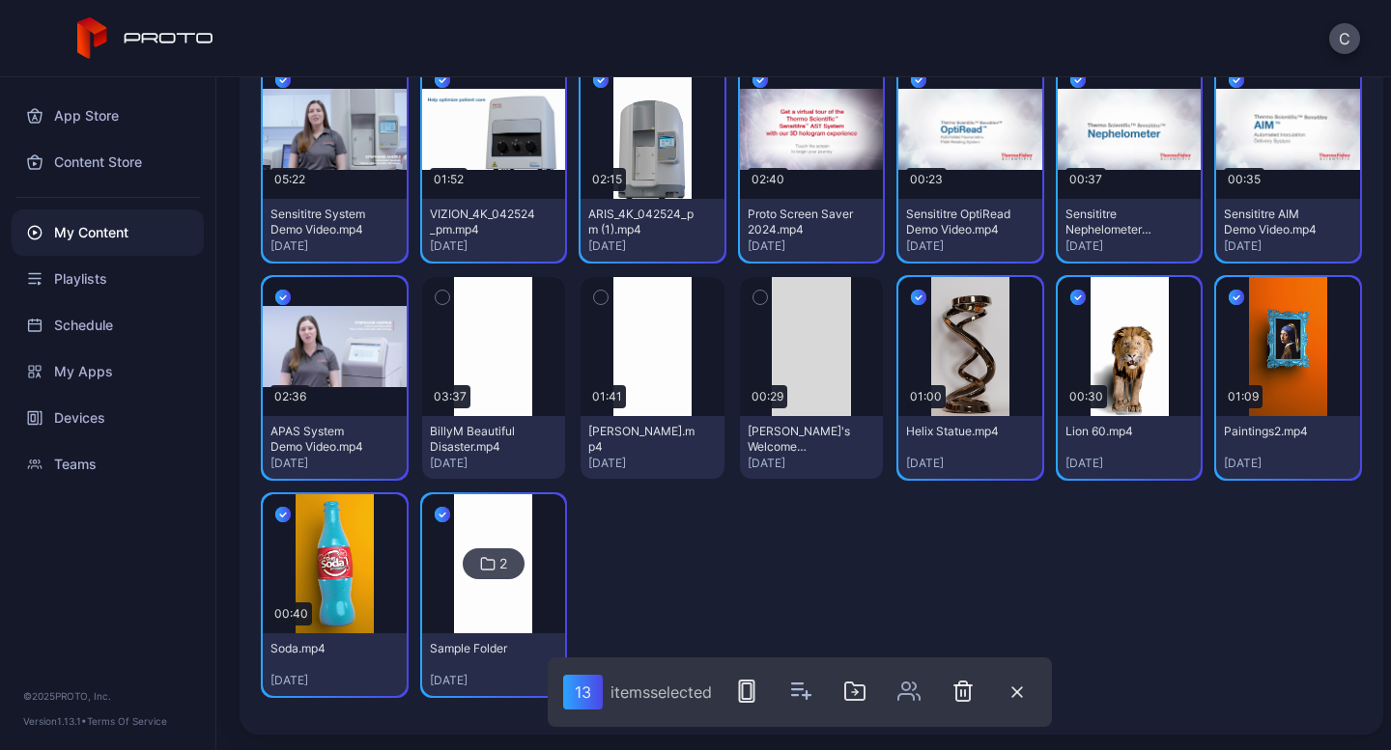
click at [911, 295] on icon "button" at bounding box center [918, 297] width 15 height 21
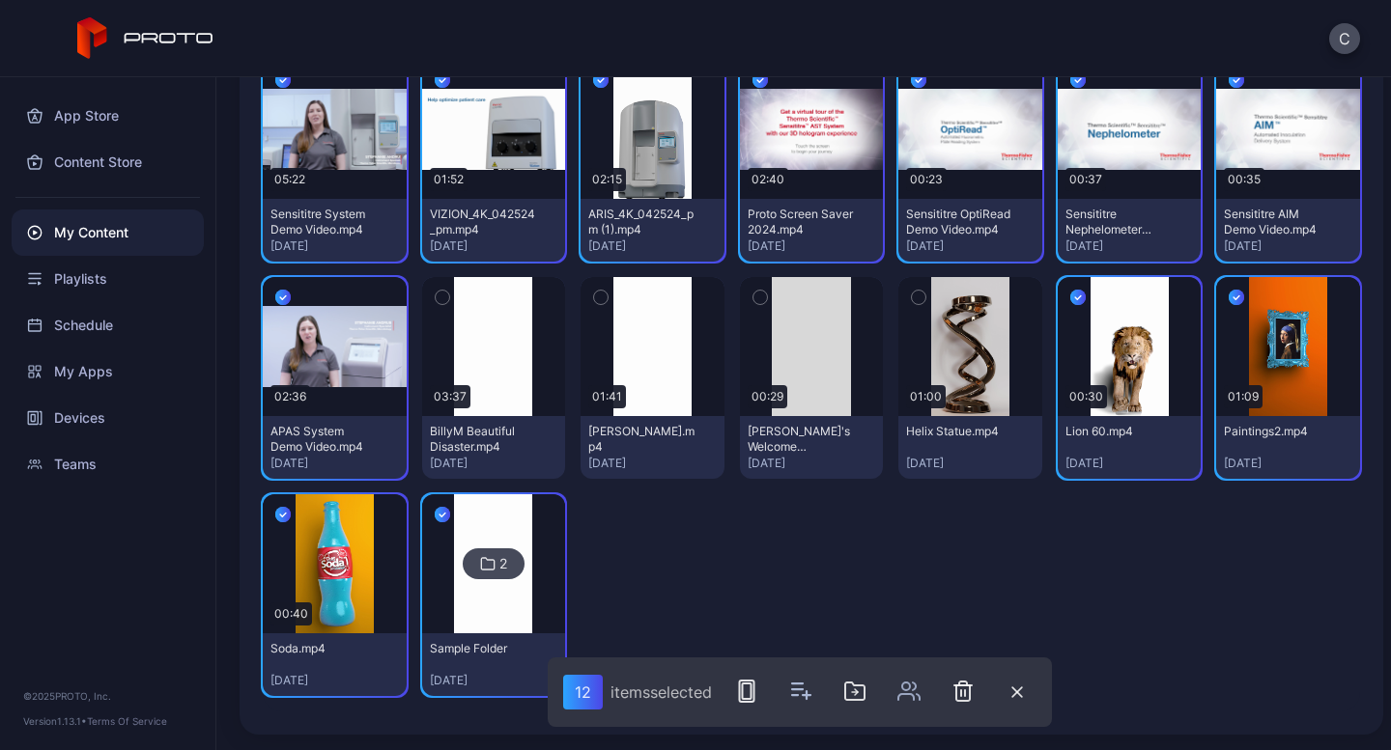
click at [1070, 301] on icon "button" at bounding box center [1077, 297] width 15 height 21
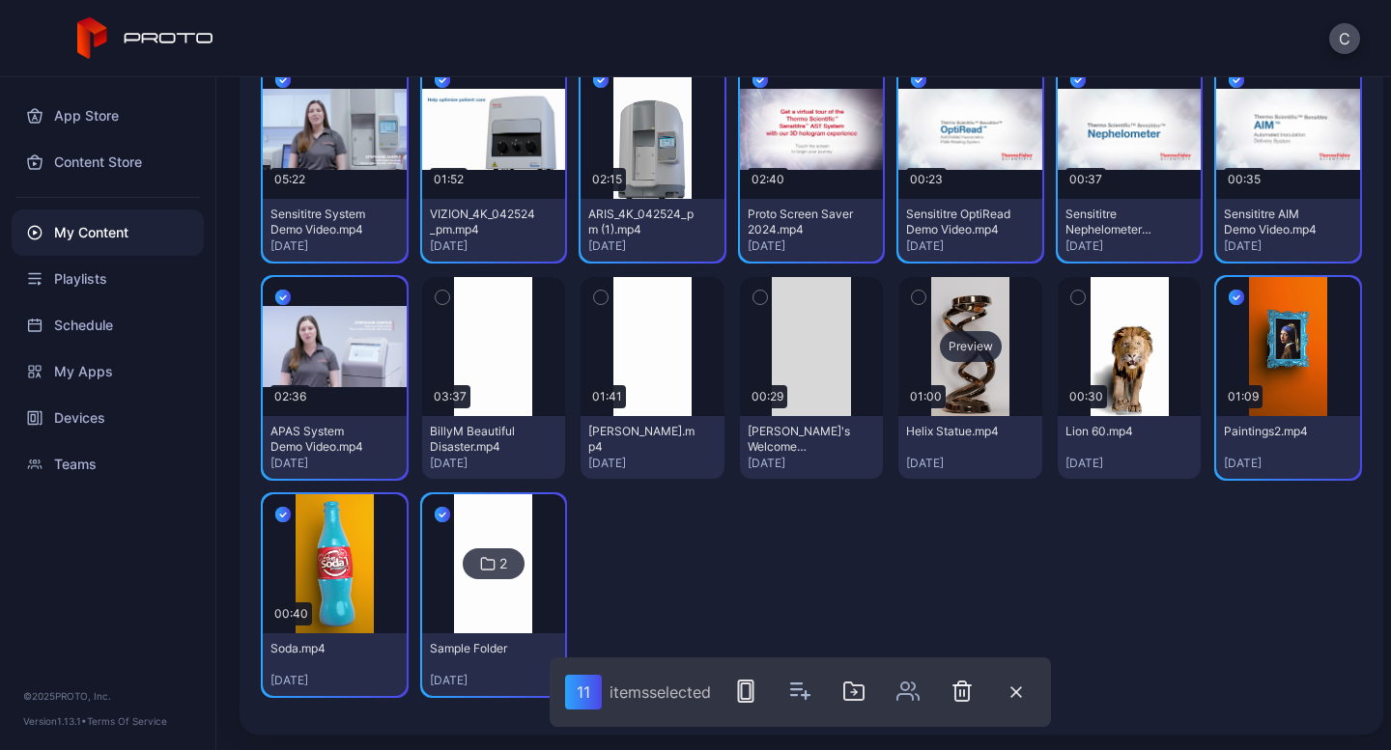
drag, startPoint x: 1220, startPoint y: 290, endPoint x: 1006, endPoint y: 338, distance: 218.8
click at [1229, 291] on icon "button" at bounding box center [1236, 297] width 15 height 21
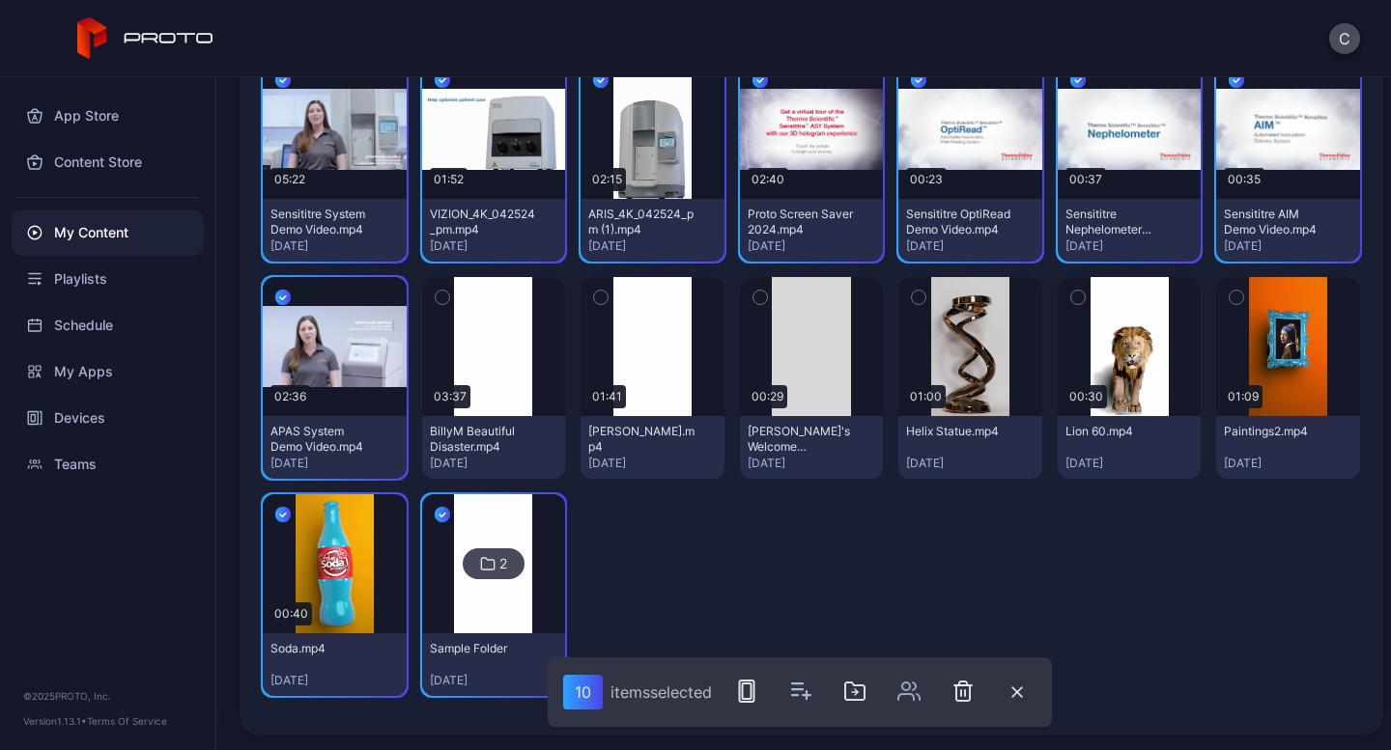
click at [288, 510] on icon "button" at bounding box center [282, 514] width 15 height 21
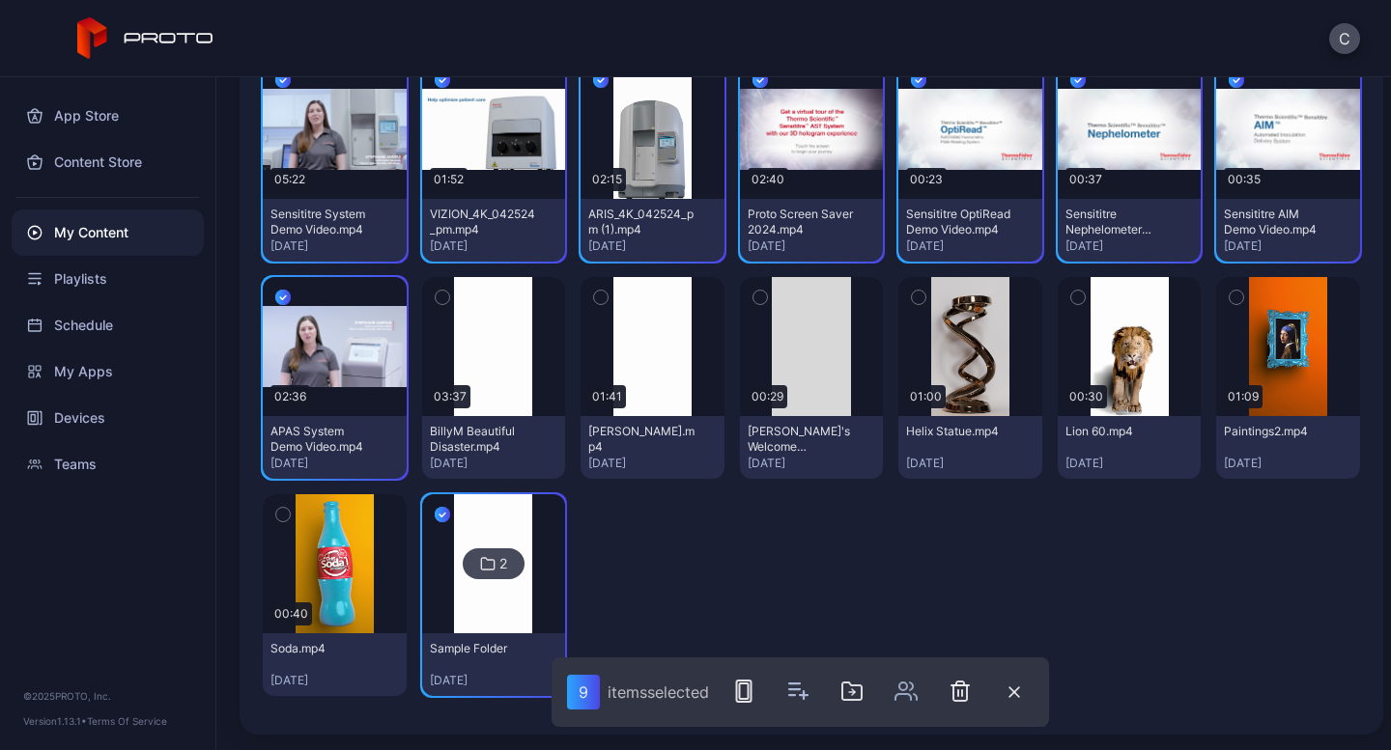
click at [439, 510] on icon "button" at bounding box center [442, 514] width 15 height 21
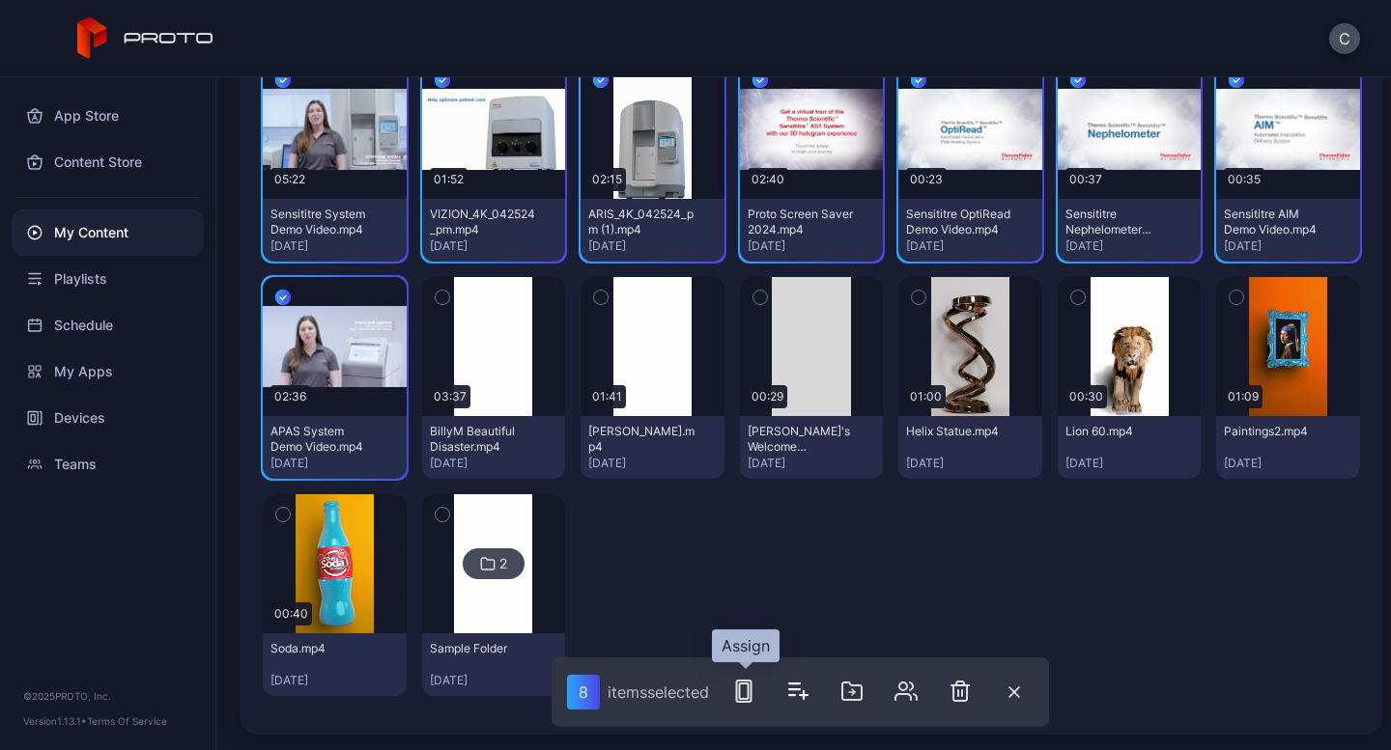
click at [738, 689] on rect "button" at bounding box center [743, 691] width 14 height 21
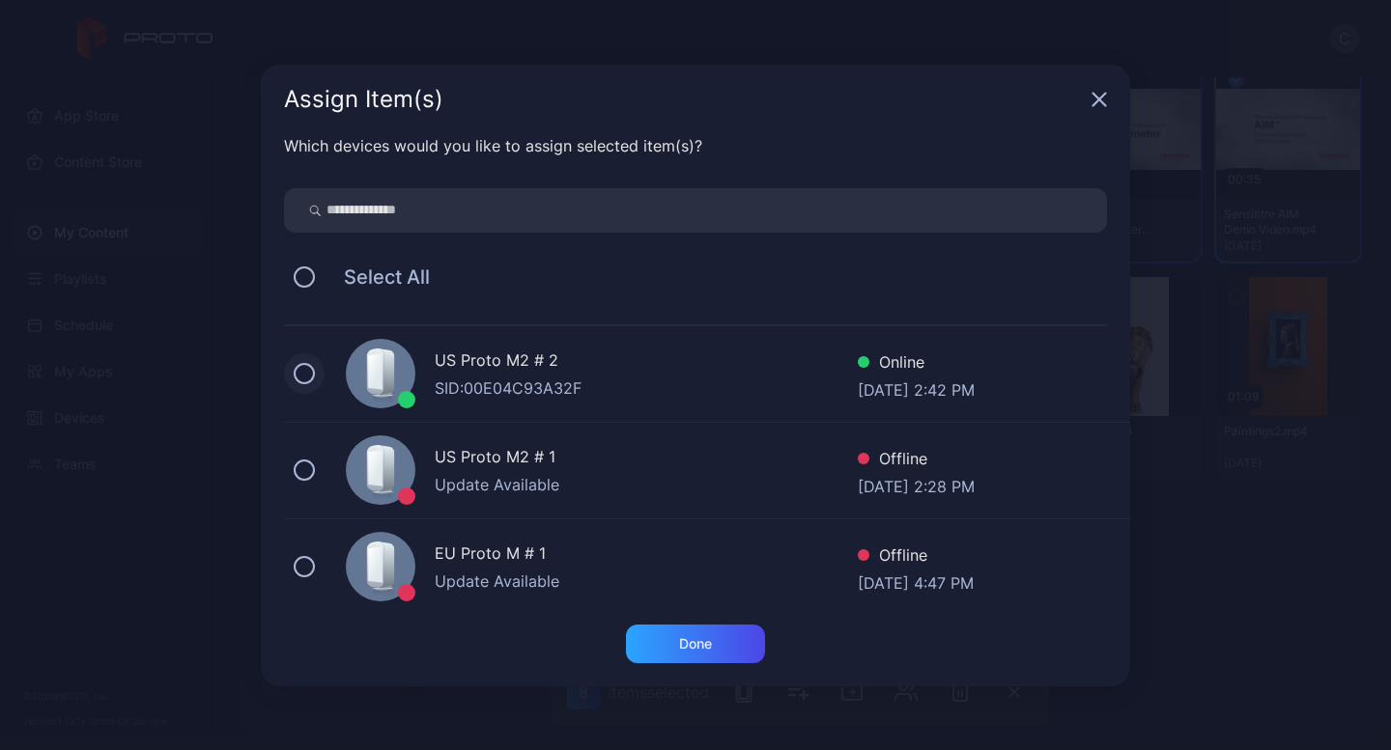
click at [299, 379] on button at bounding box center [304, 373] width 21 height 21
click at [718, 638] on div "Done" at bounding box center [695, 644] width 139 height 39
